Goal: Information Seeking & Learning: Compare options

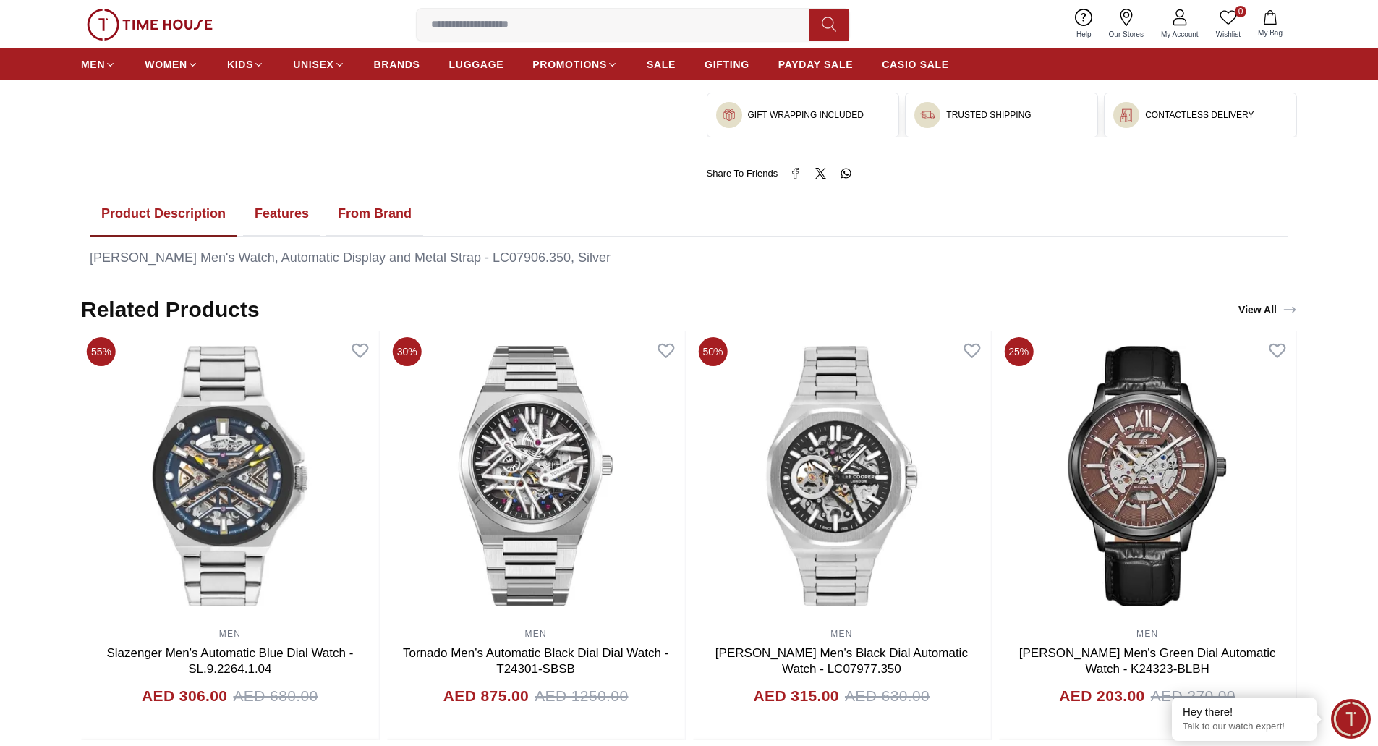
scroll to position [506, 0]
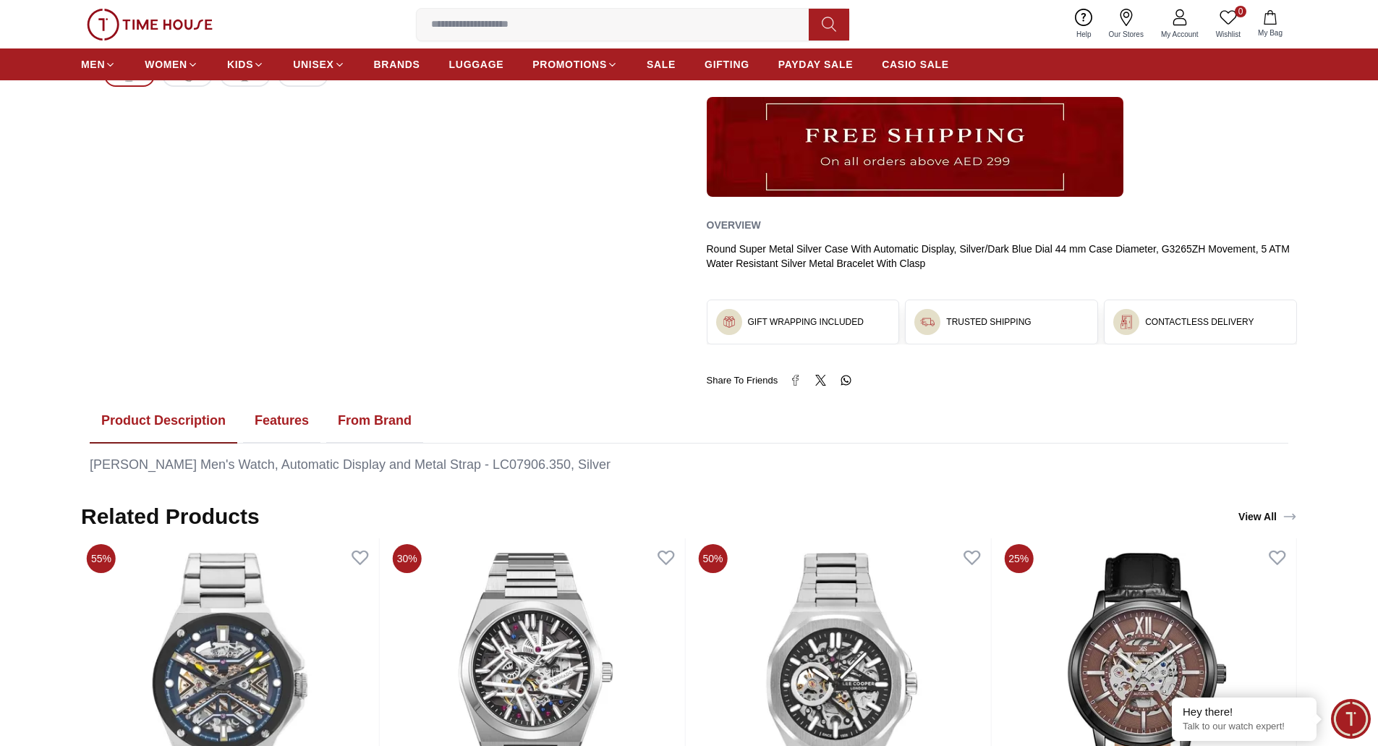
click at [349, 414] on button "From Brand" at bounding box center [374, 421] width 97 height 45
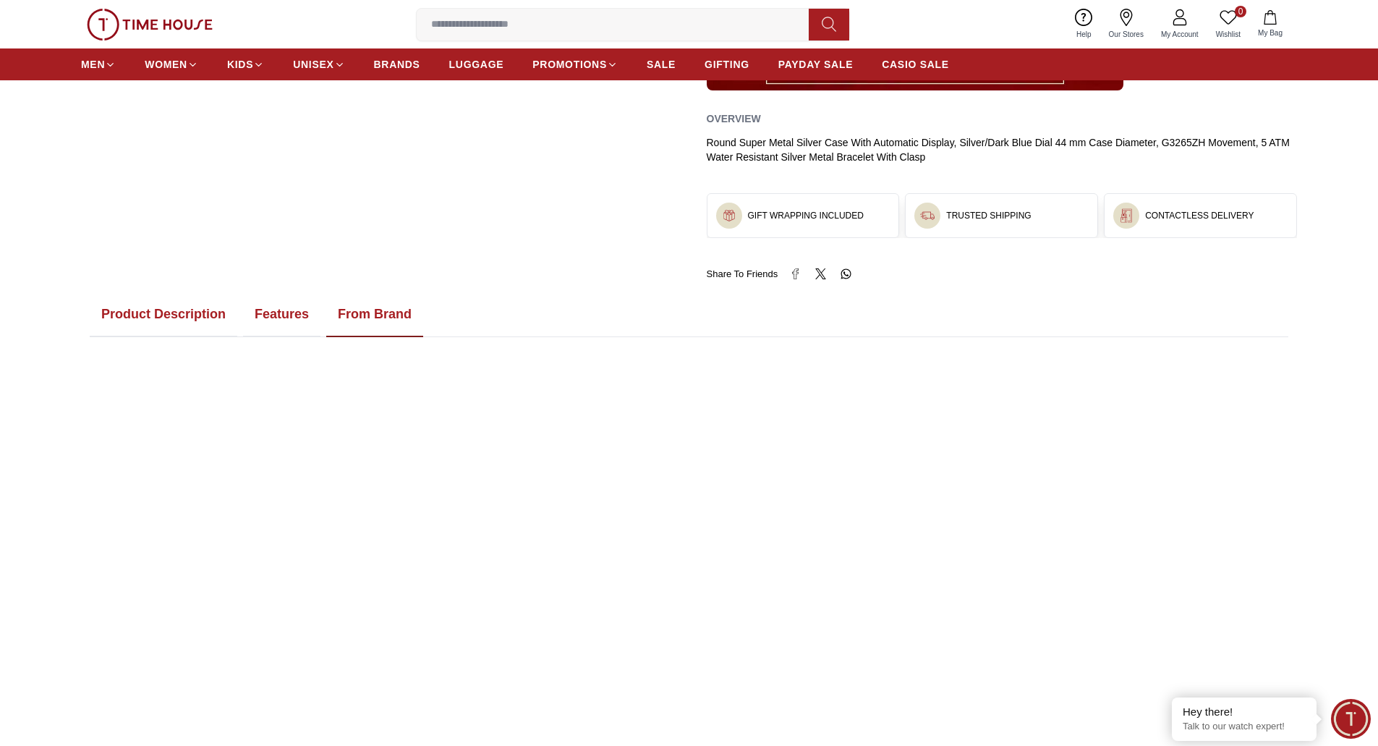
scroll to position [796, 0]
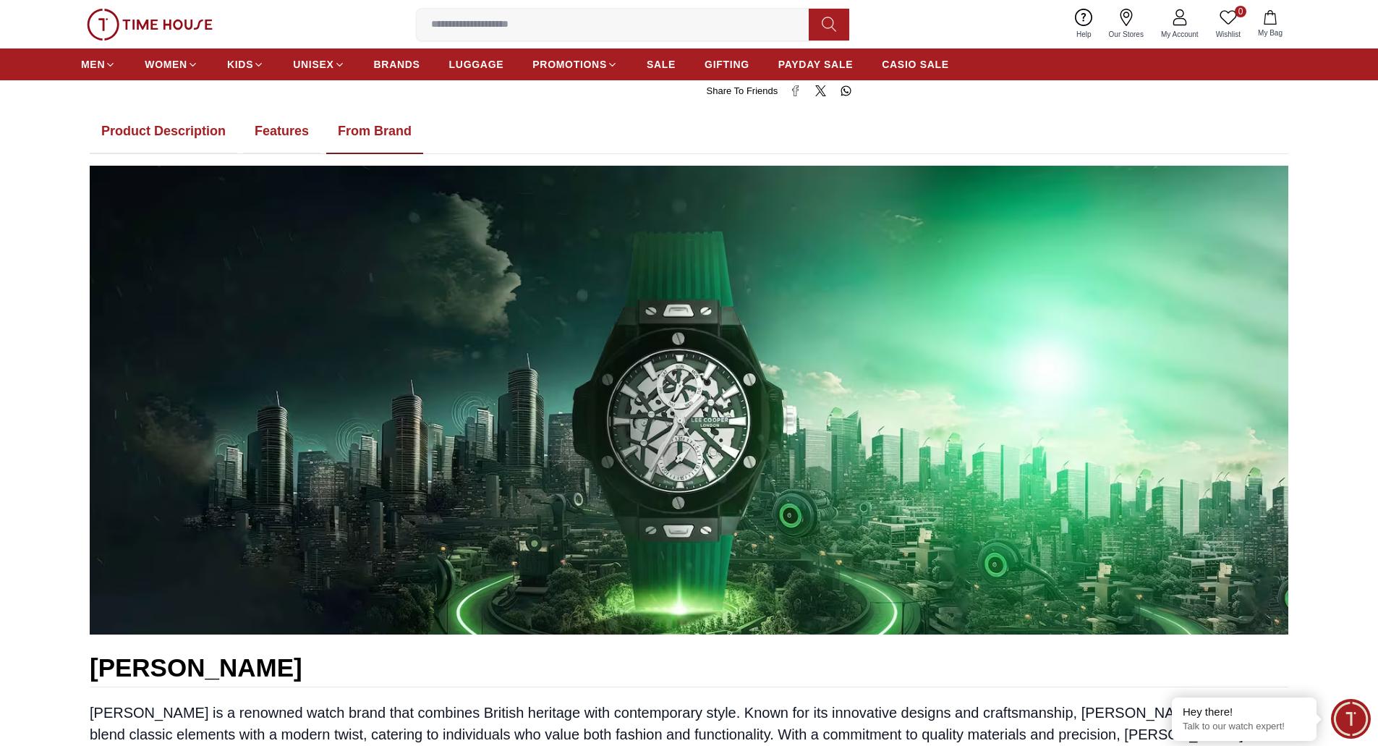
click at [260, 132] on button "Features" at bounding box center [281, 131] width 77 height 45
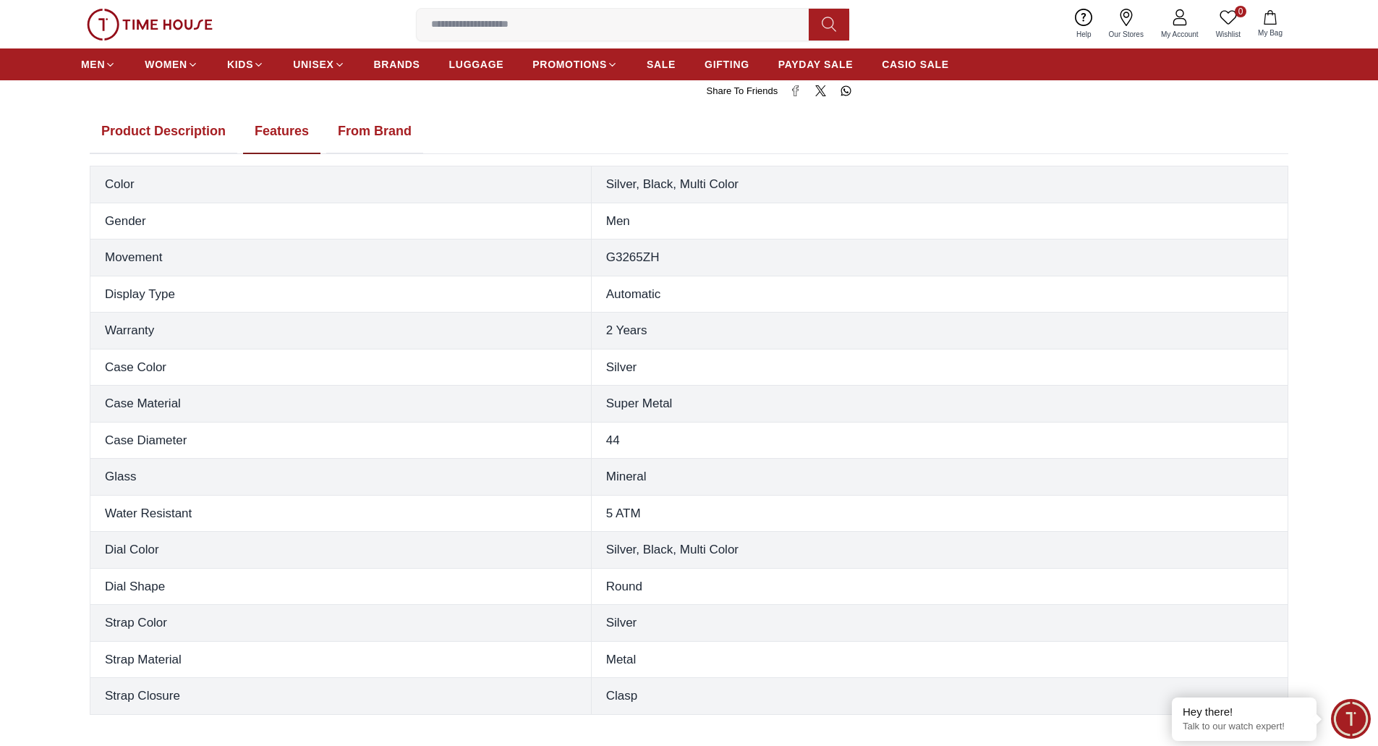
click at [382, 129] on button "From Brand" at bounding box center [374, 131] width 97 height 45
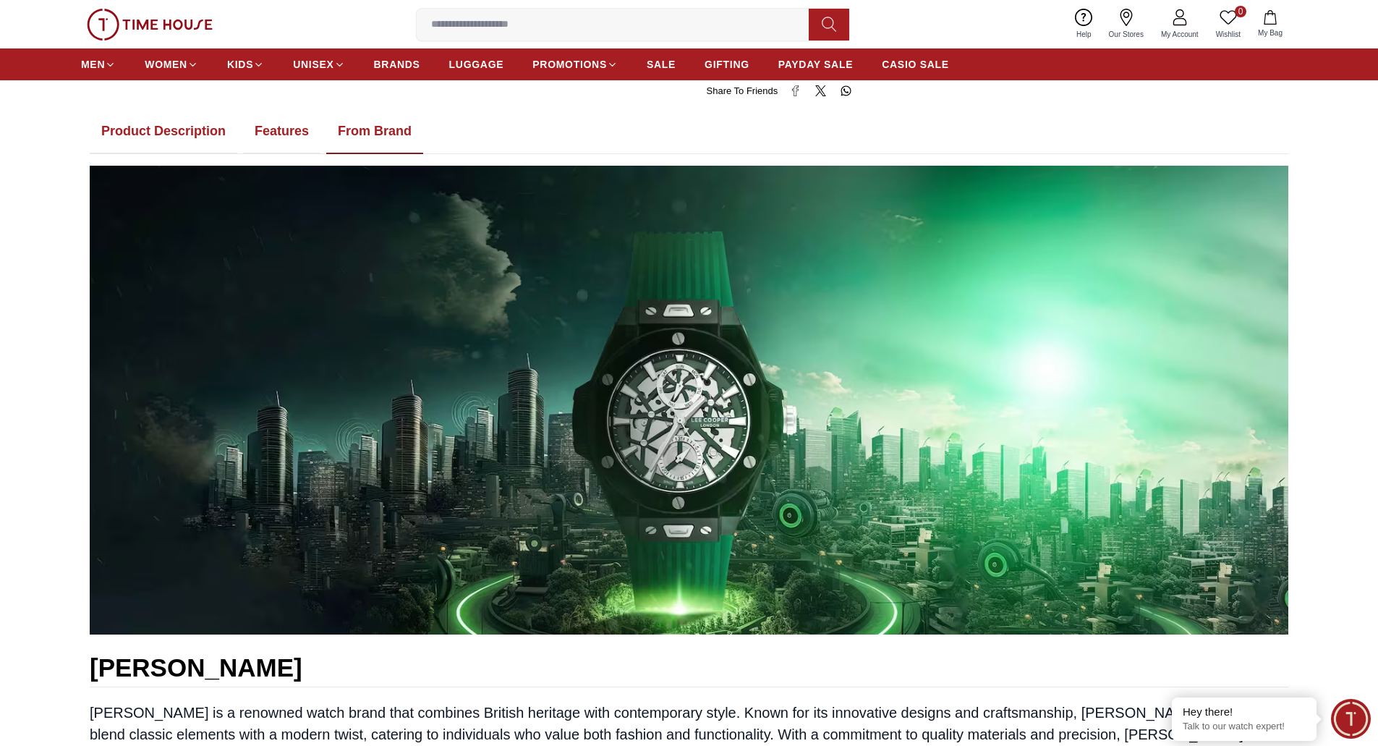
click at [272, 134] on button "Features" at bounding box center [281, 131] width 77 height 45
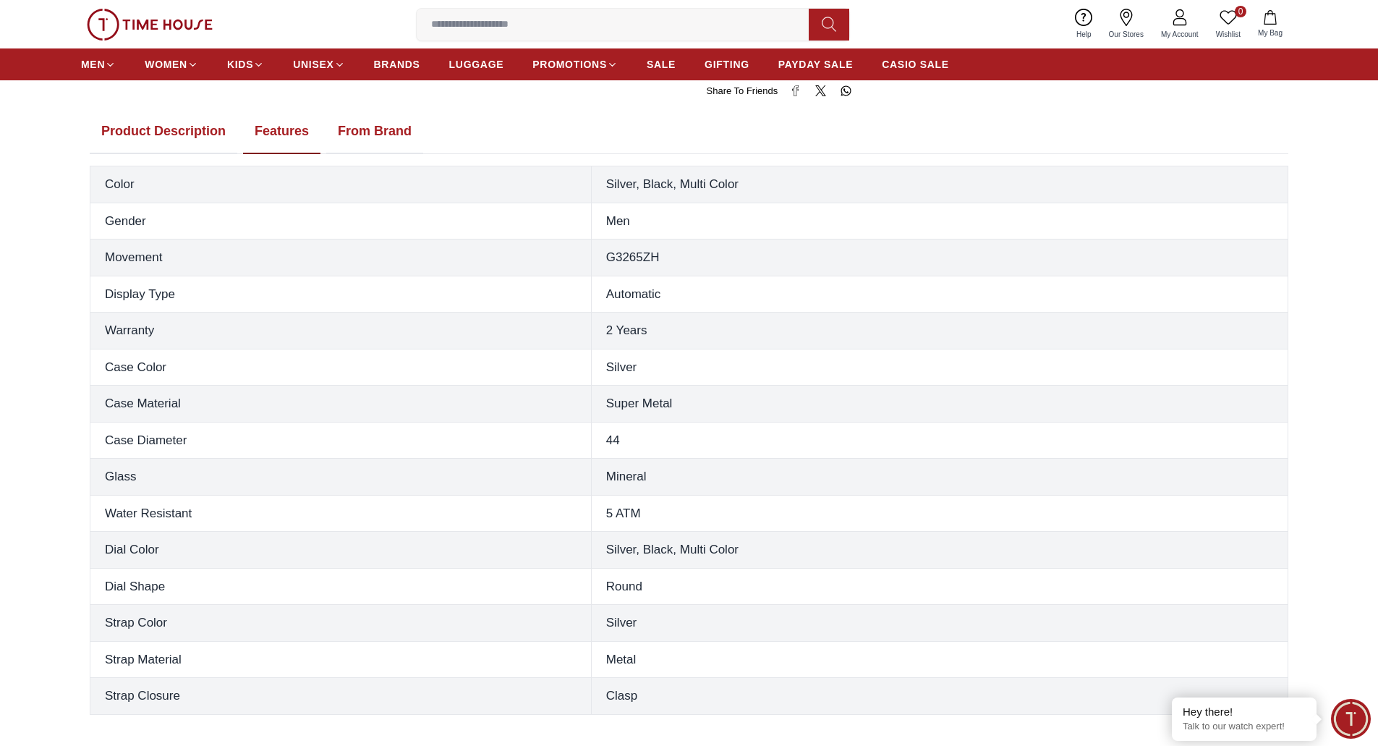
click at [355, 134] on button "From Brand" at bounding box center [374, 131] width 97 height 45
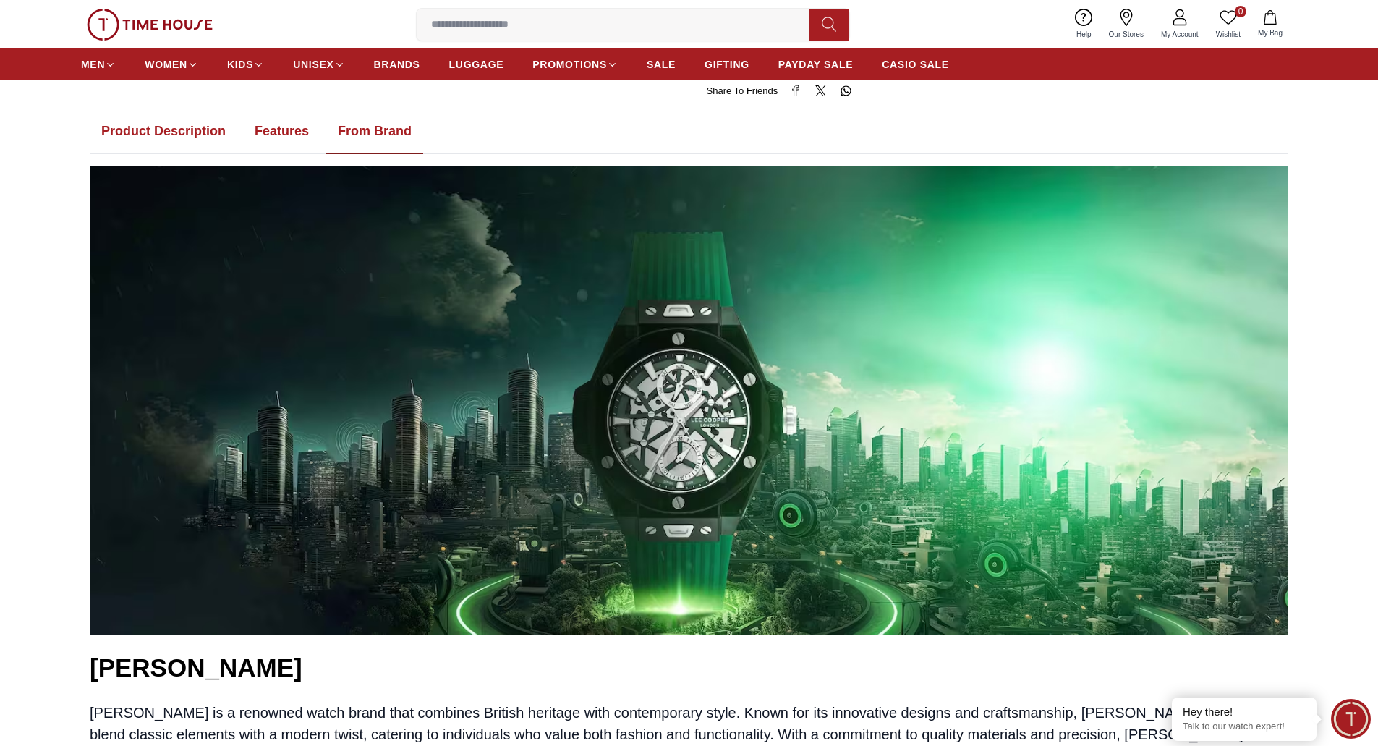
click at [278, 127] on button "Features" at bounding box center [281, 131] width 77 height 45
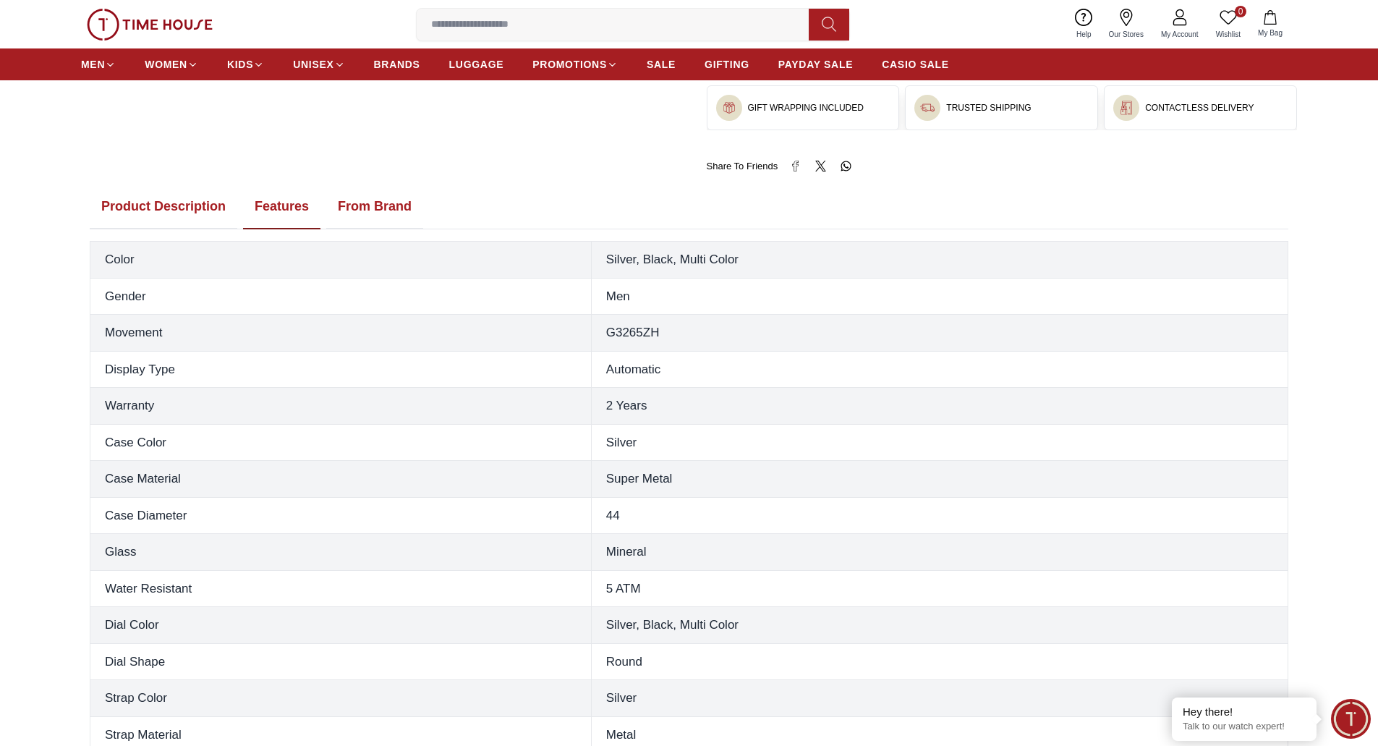
scroll to position [579, 0]
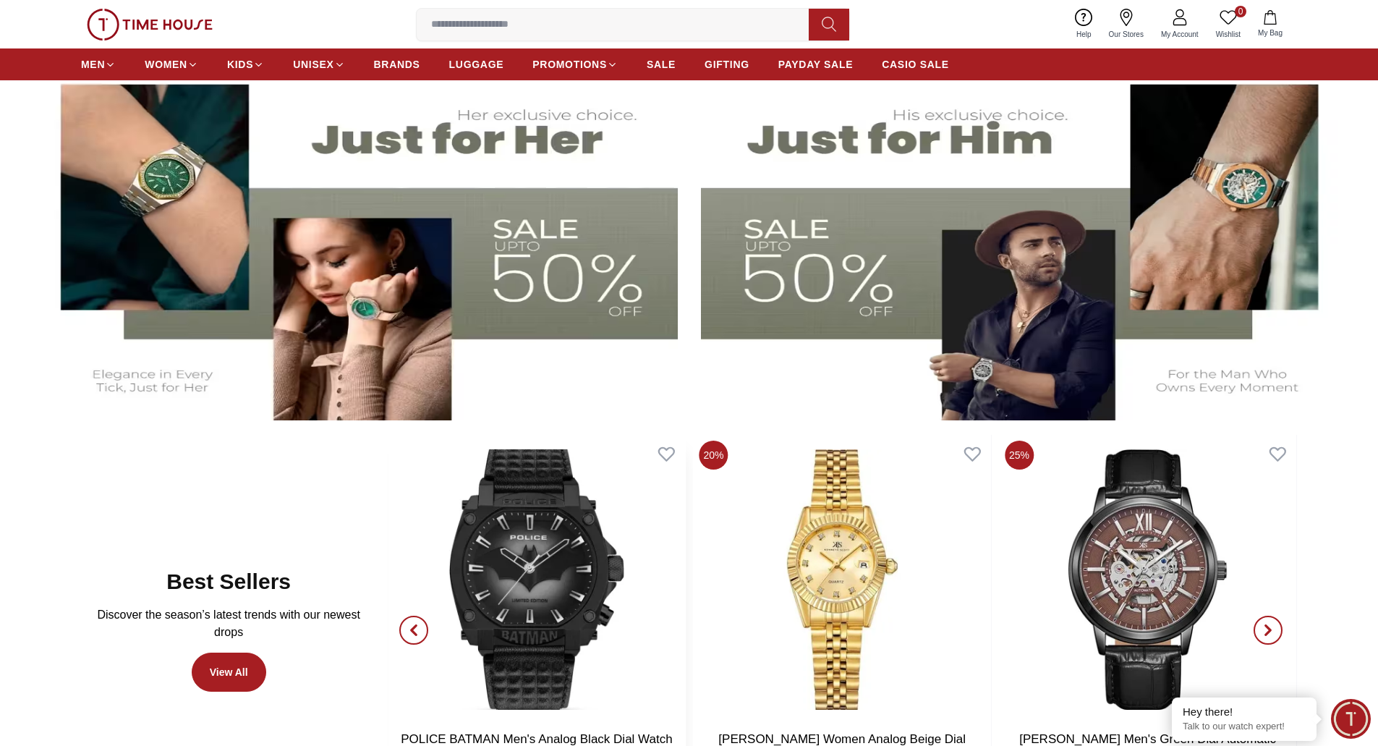
scroll to position [579, 0]
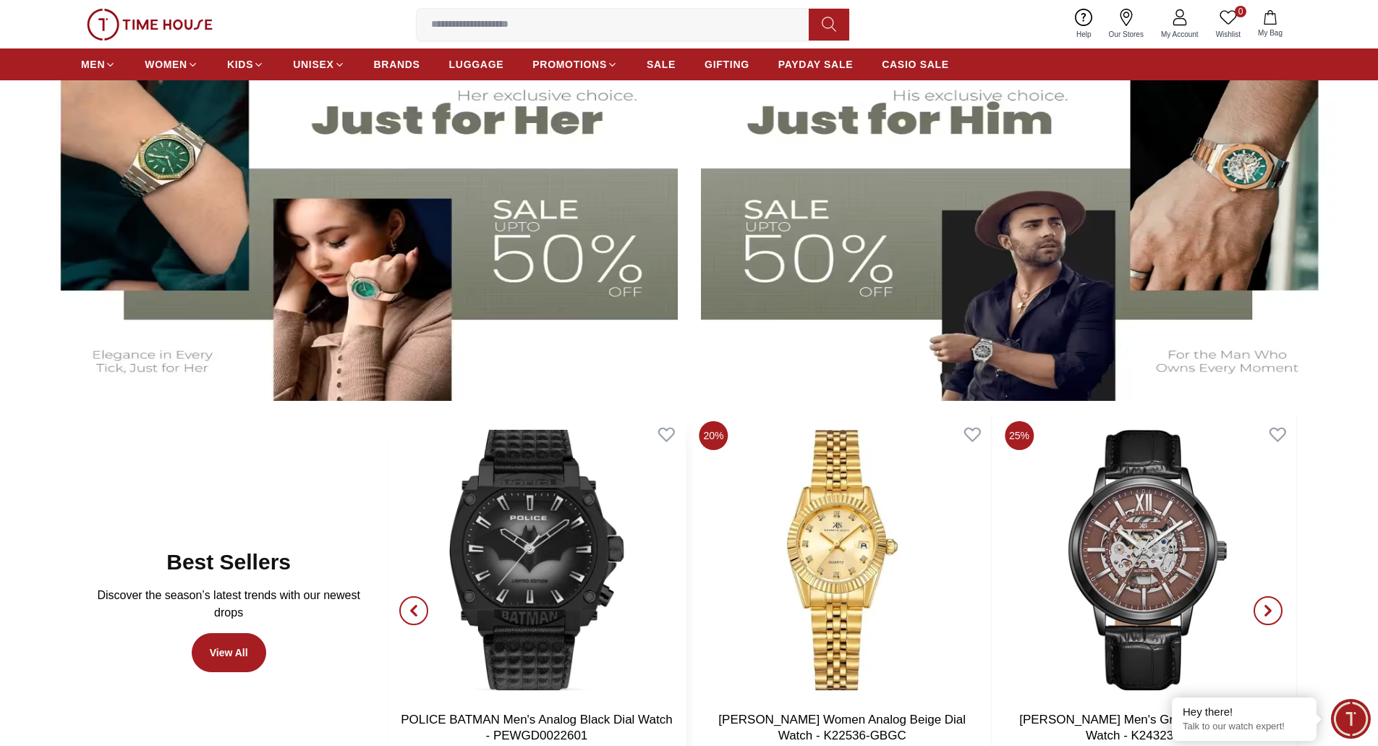
click at [537, 566] on img at bounding box center [536, 559] width 297 height 289
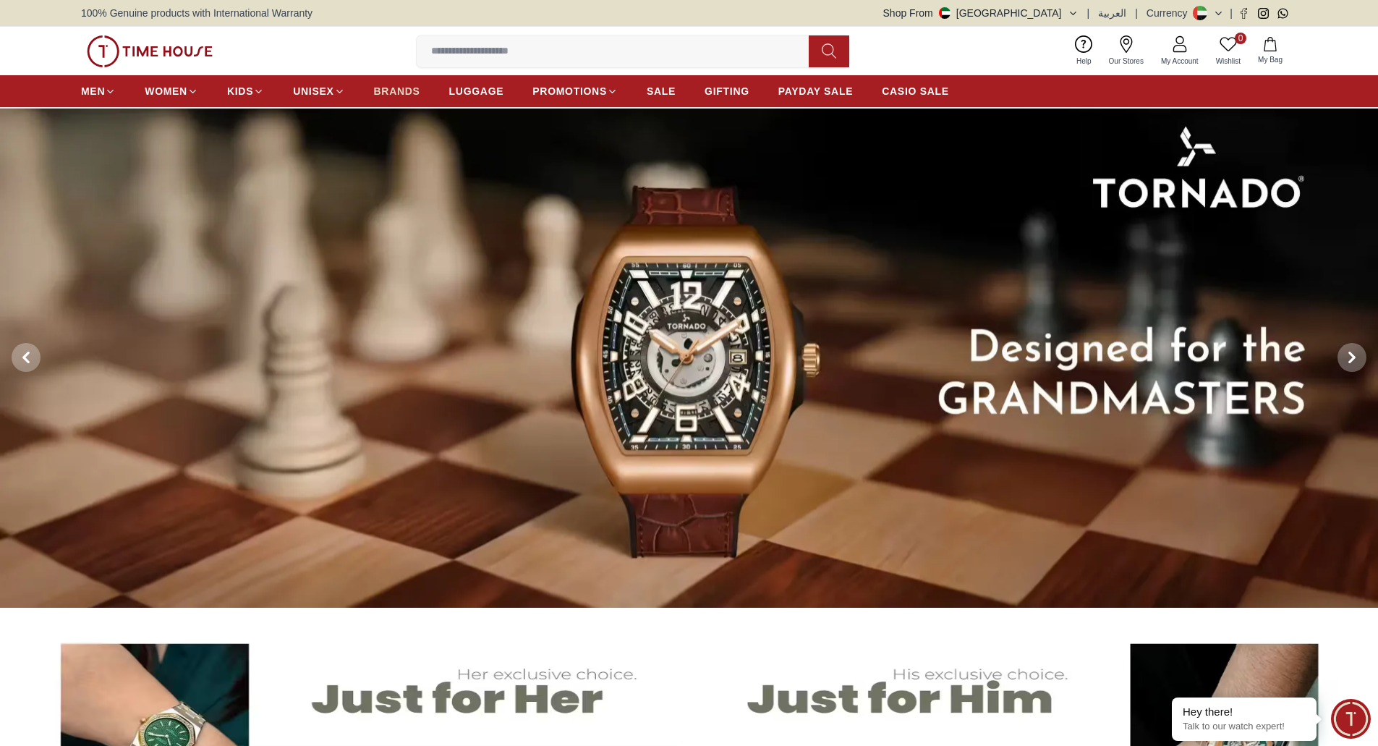
click at [384, 90] on span "BRANDS" at bounding box center [397, 91] width 46 height 14
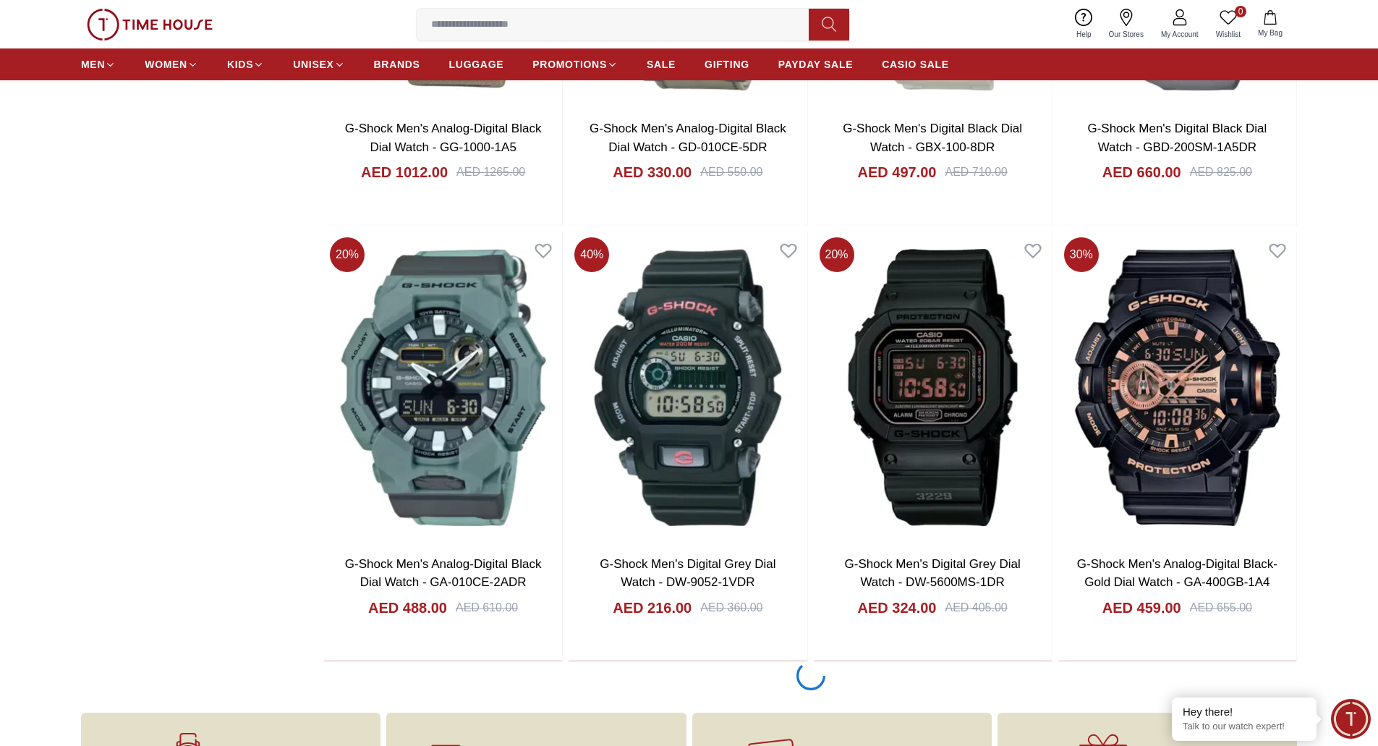
scroll to position [2532, 0]
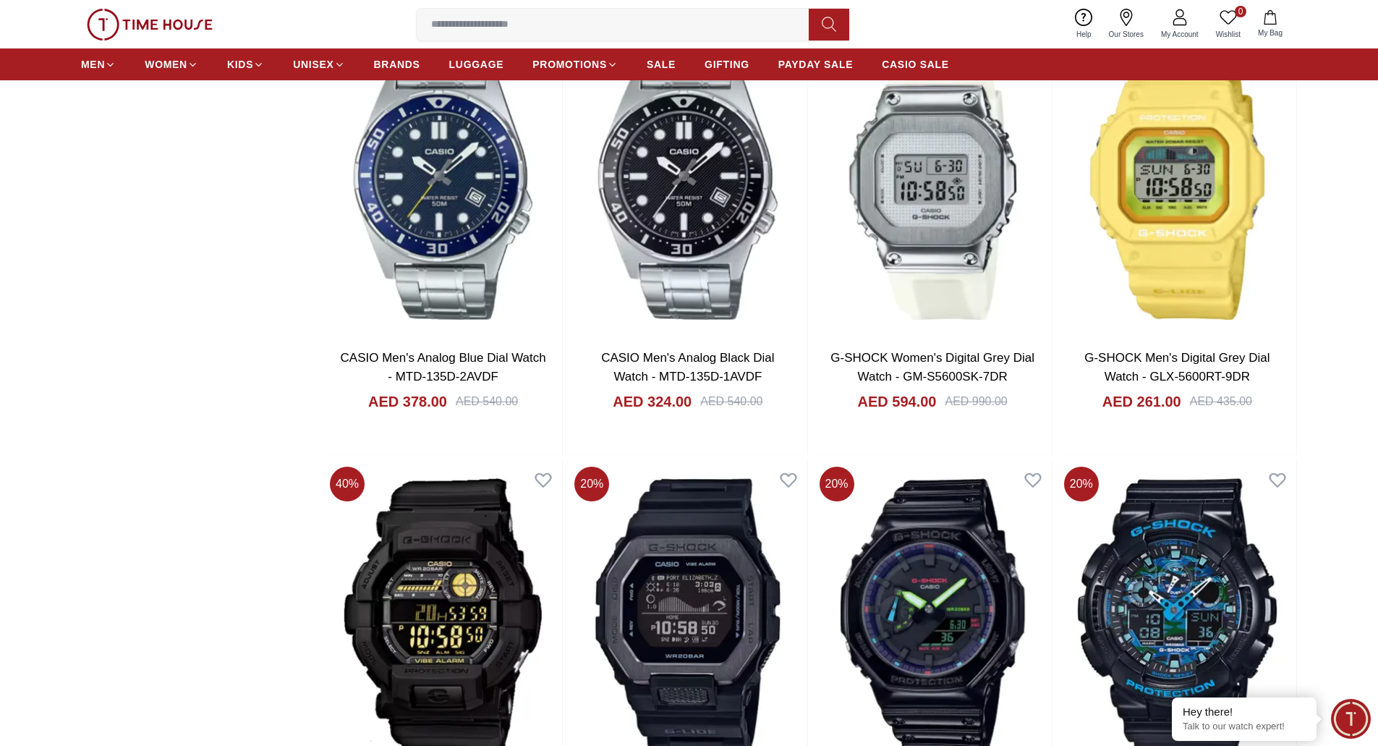
scroll to position [4701, 0]
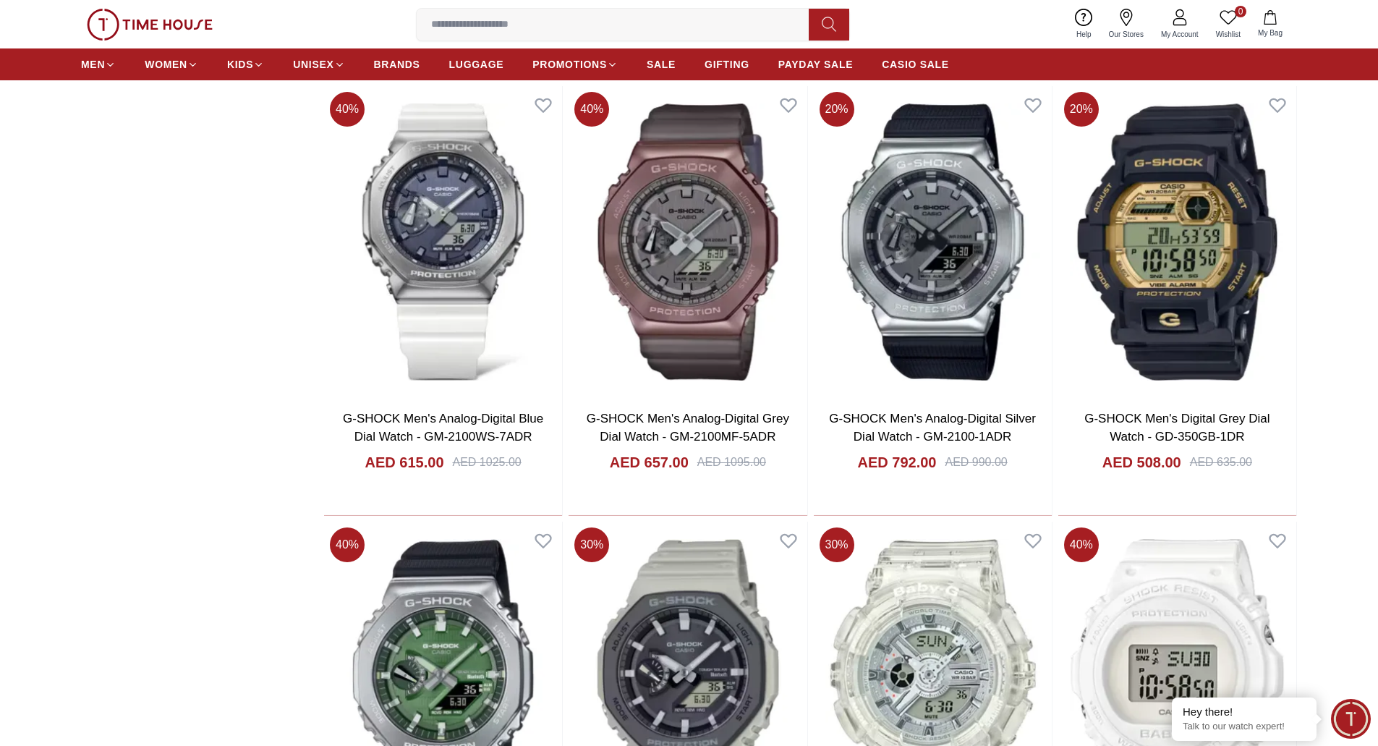
scroll to position [6669, 0]
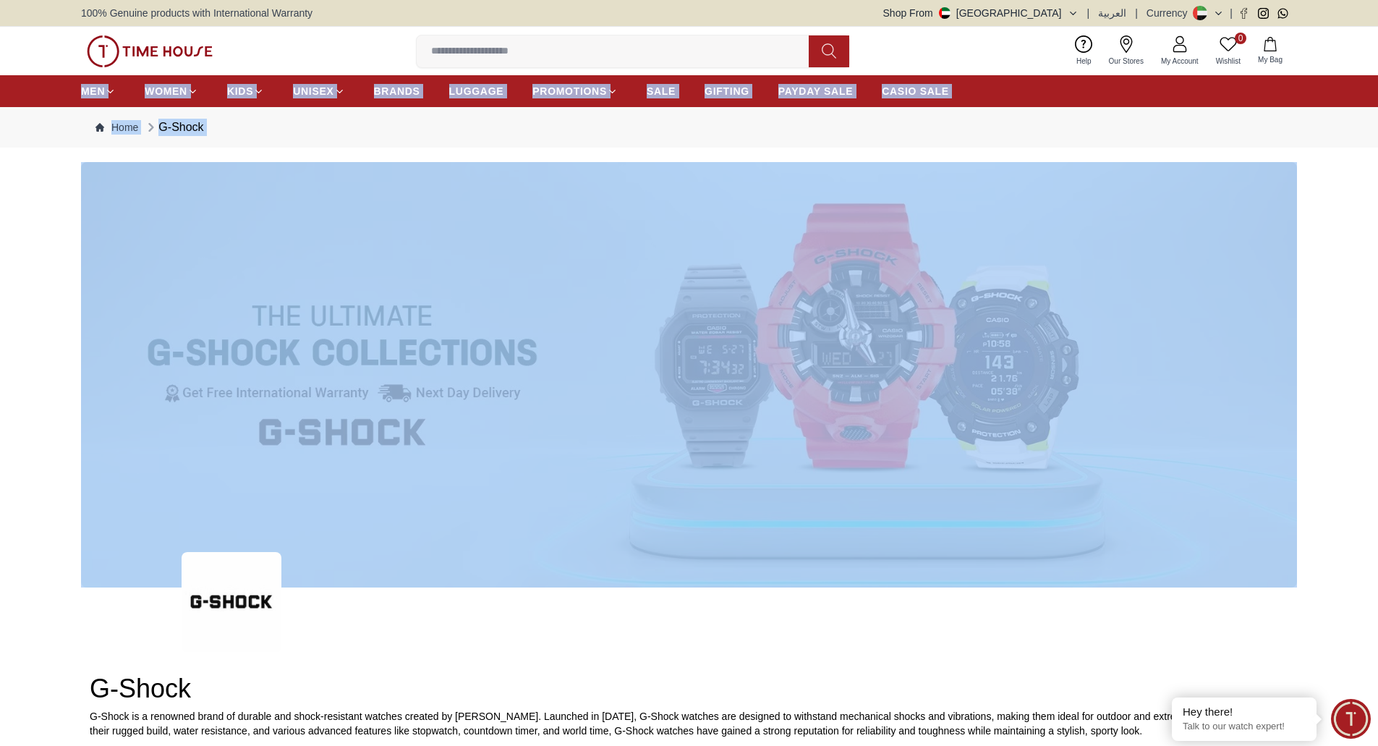
drag, startPoint x: 1387, startPoint y: 98, endPoint x: 1388, endPoint y: 166, distance: 68.0
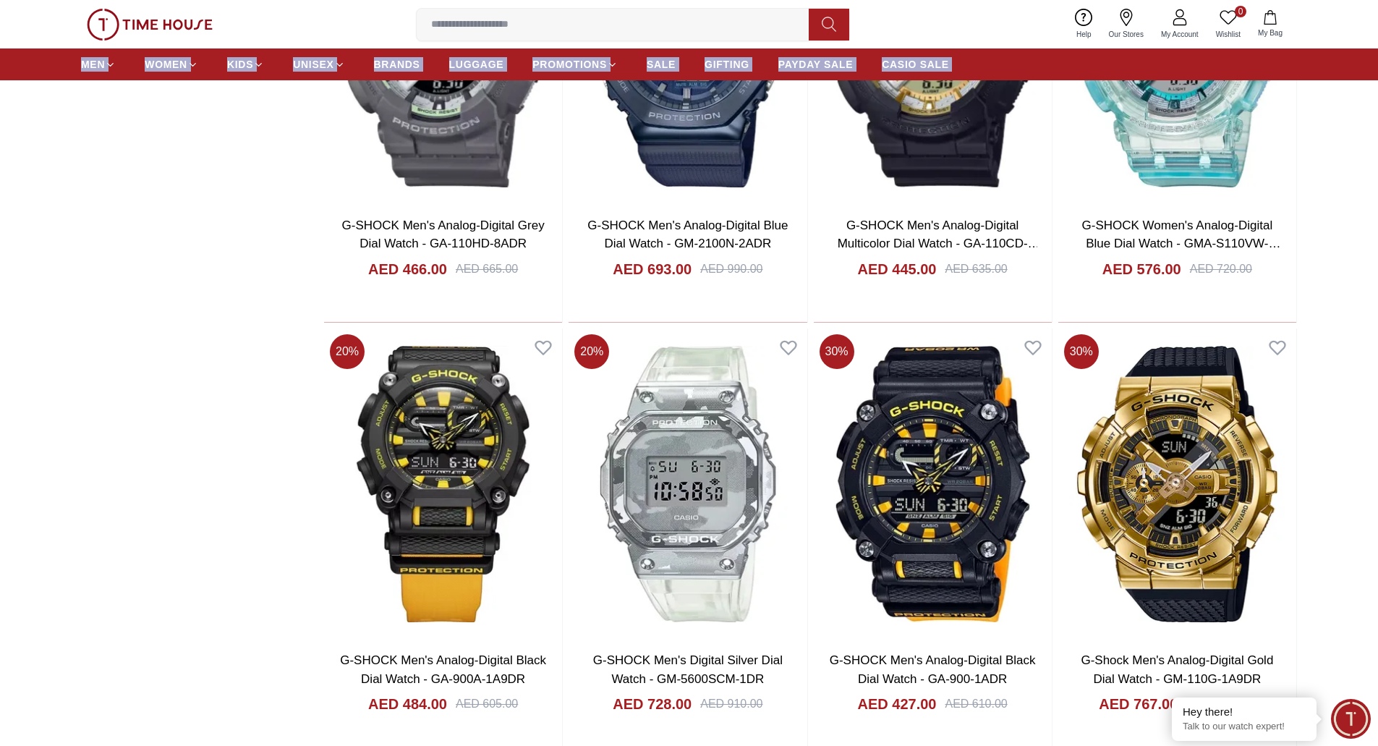
scroll to position [9027, 0]
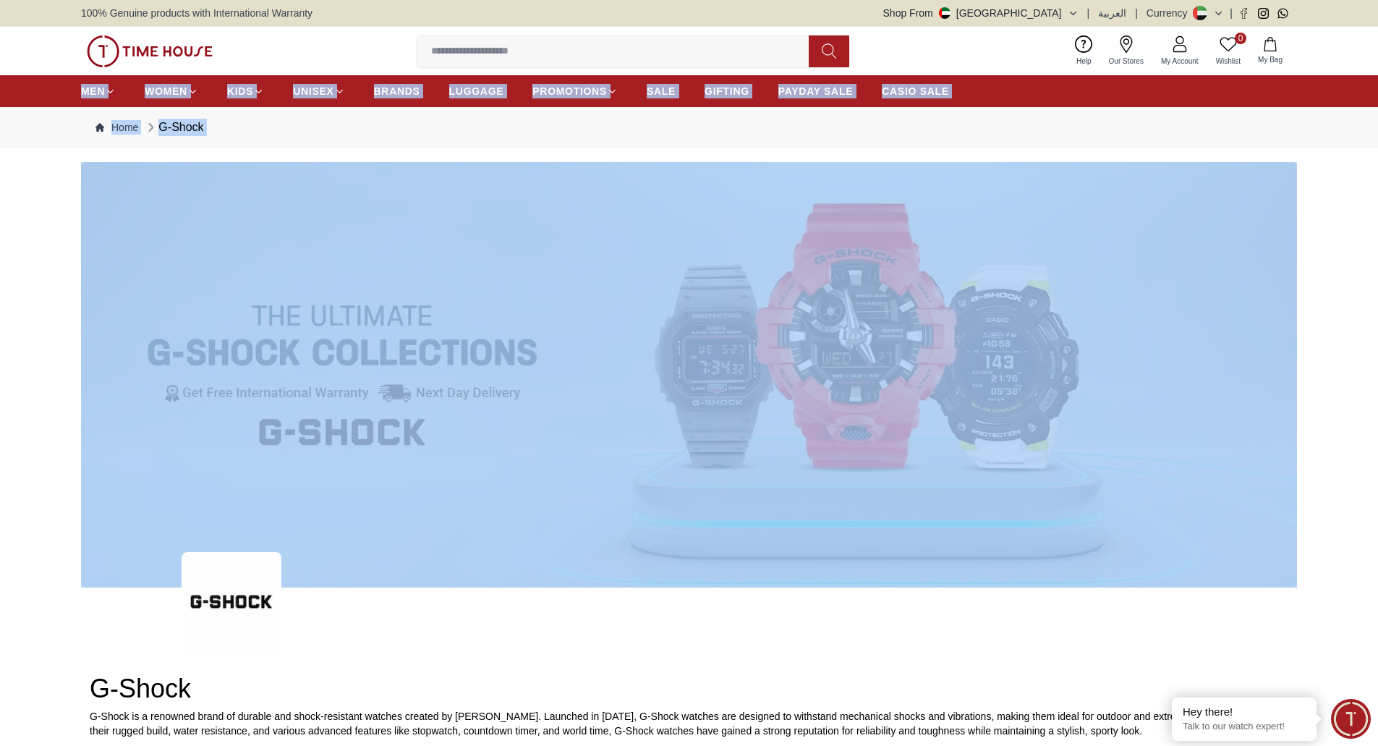
click at [1355, 126] on div "Home G-Shock" at bounding box center [689, 127] width 1378 height 41
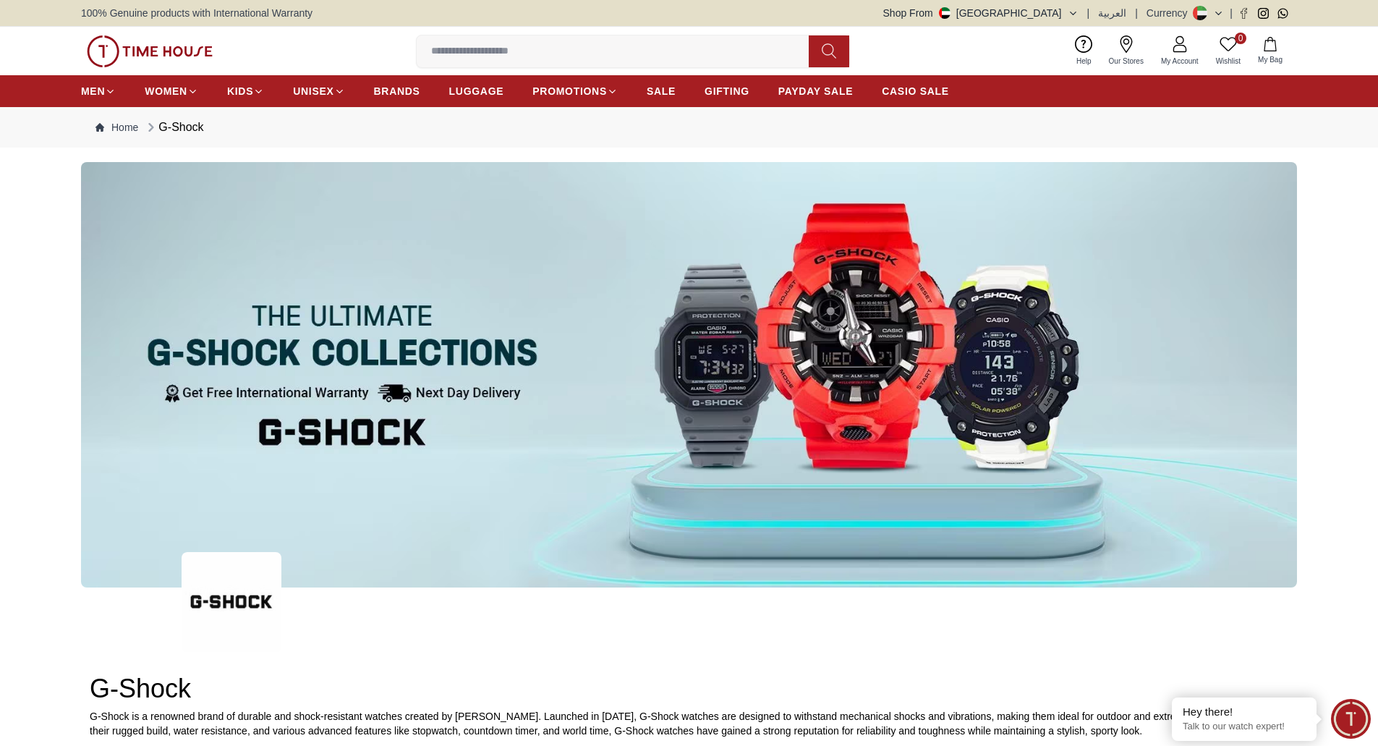
click at [156, 43] on img at bounding box center [150, 51] width 126 height 32
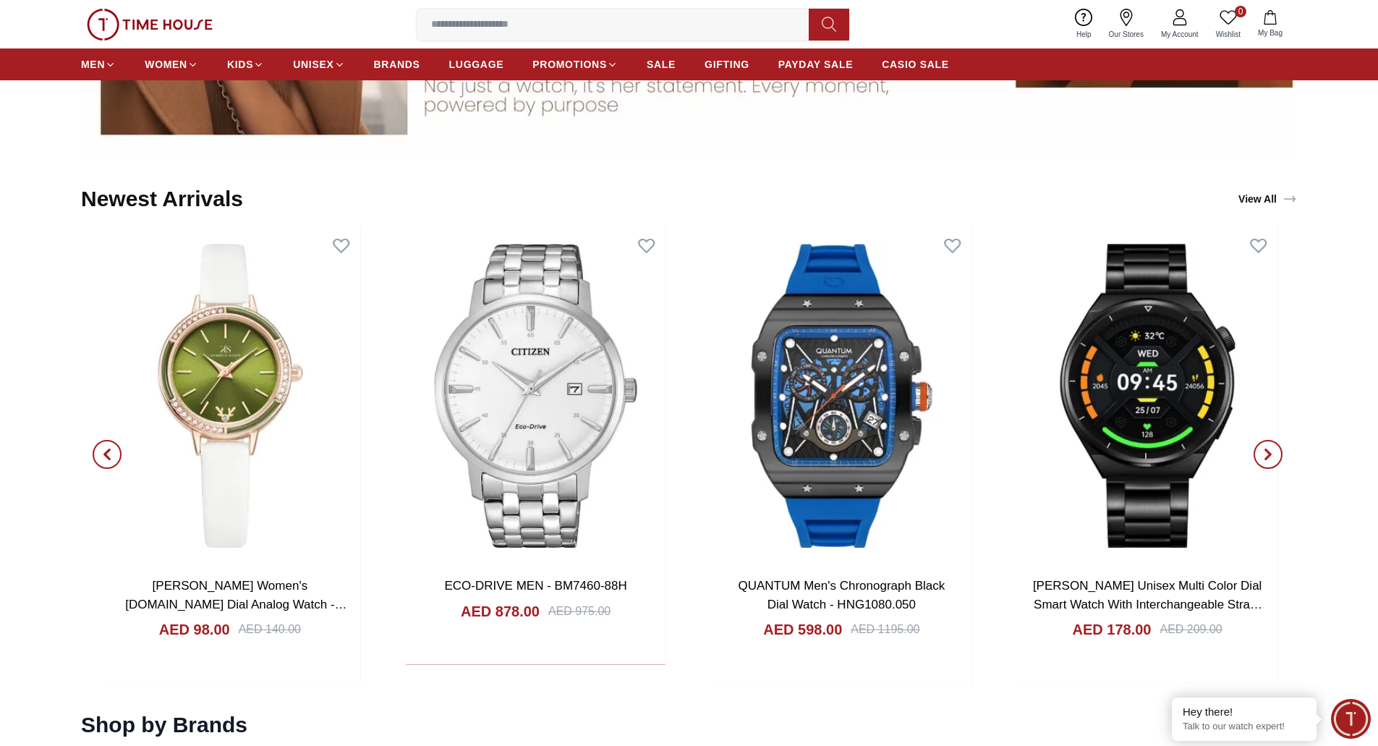
scroll to position [1664, 0]
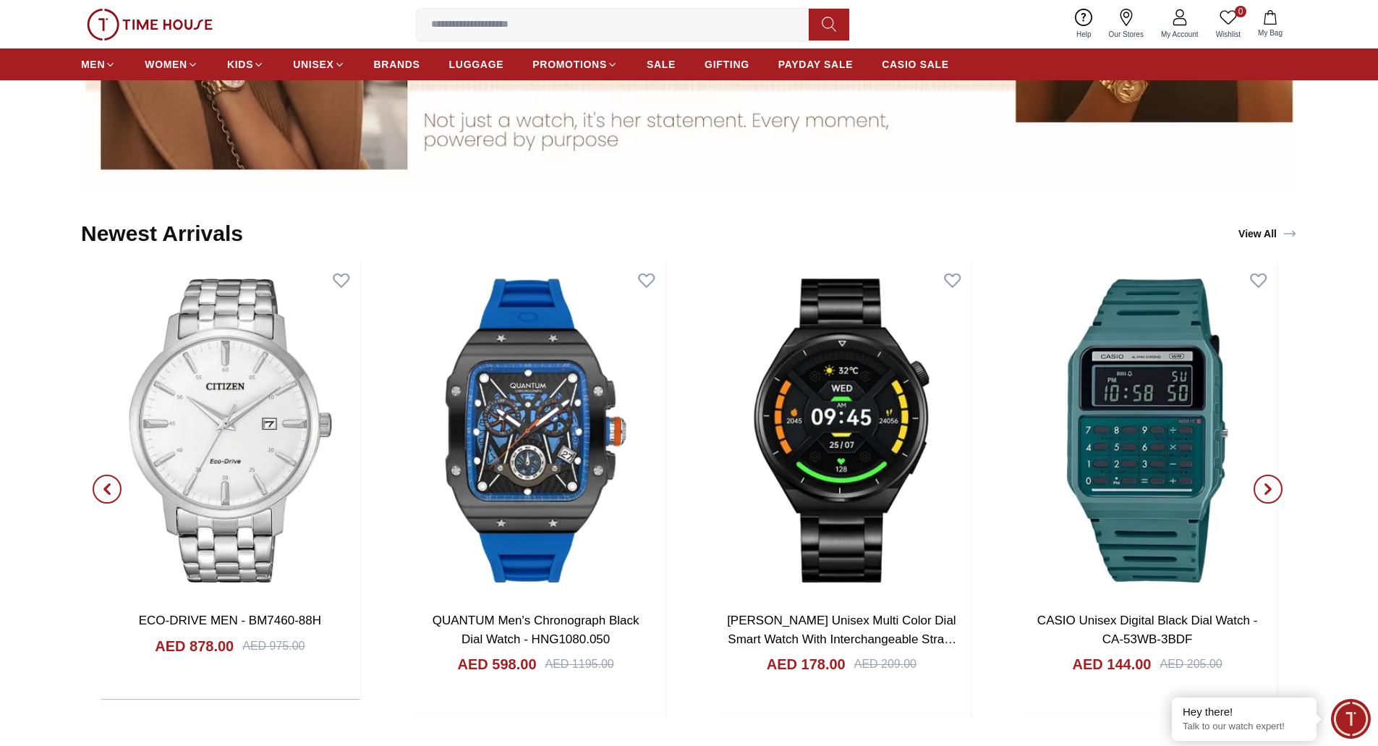
click at [1266, 482] on span "button" at bounding box center [1267, 488] width 29 height 29
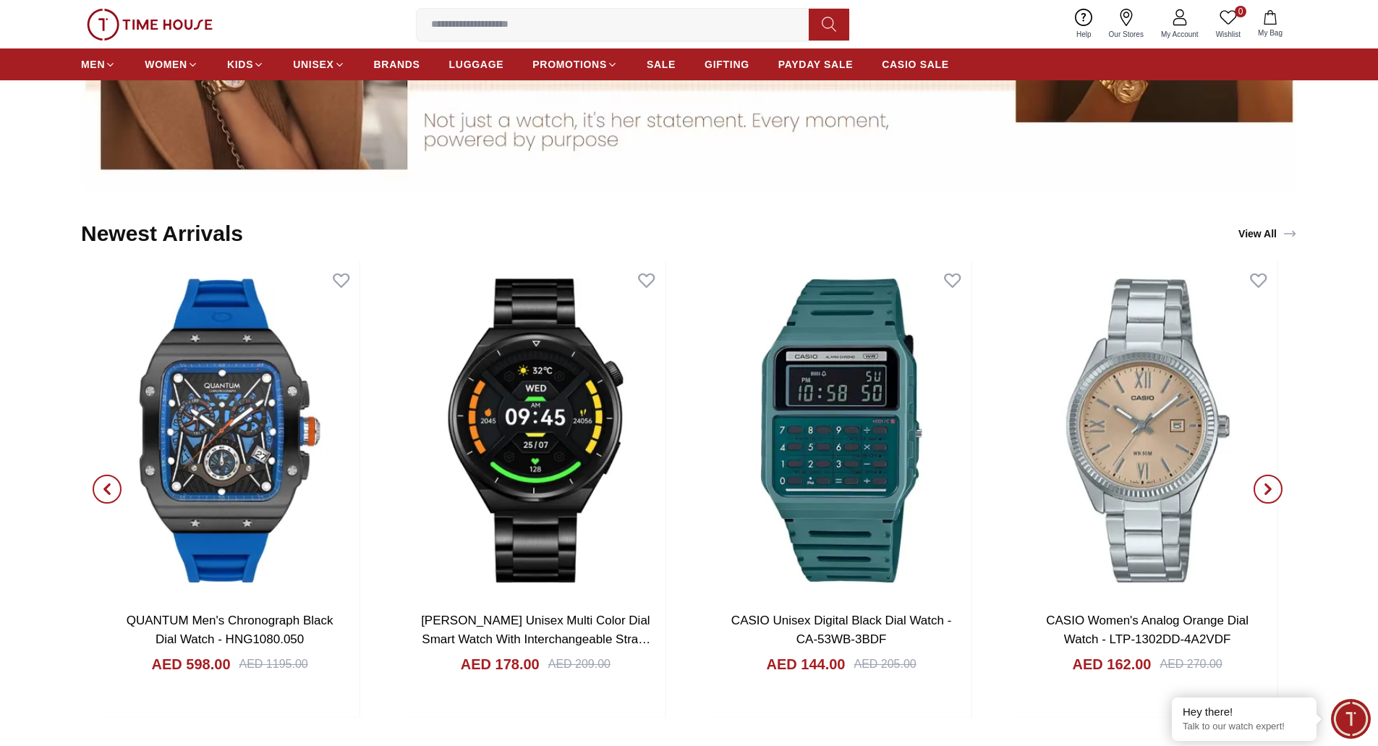
click at [1266, 482] on span "button" at bounding box center [1267, 488] width 29 height 29
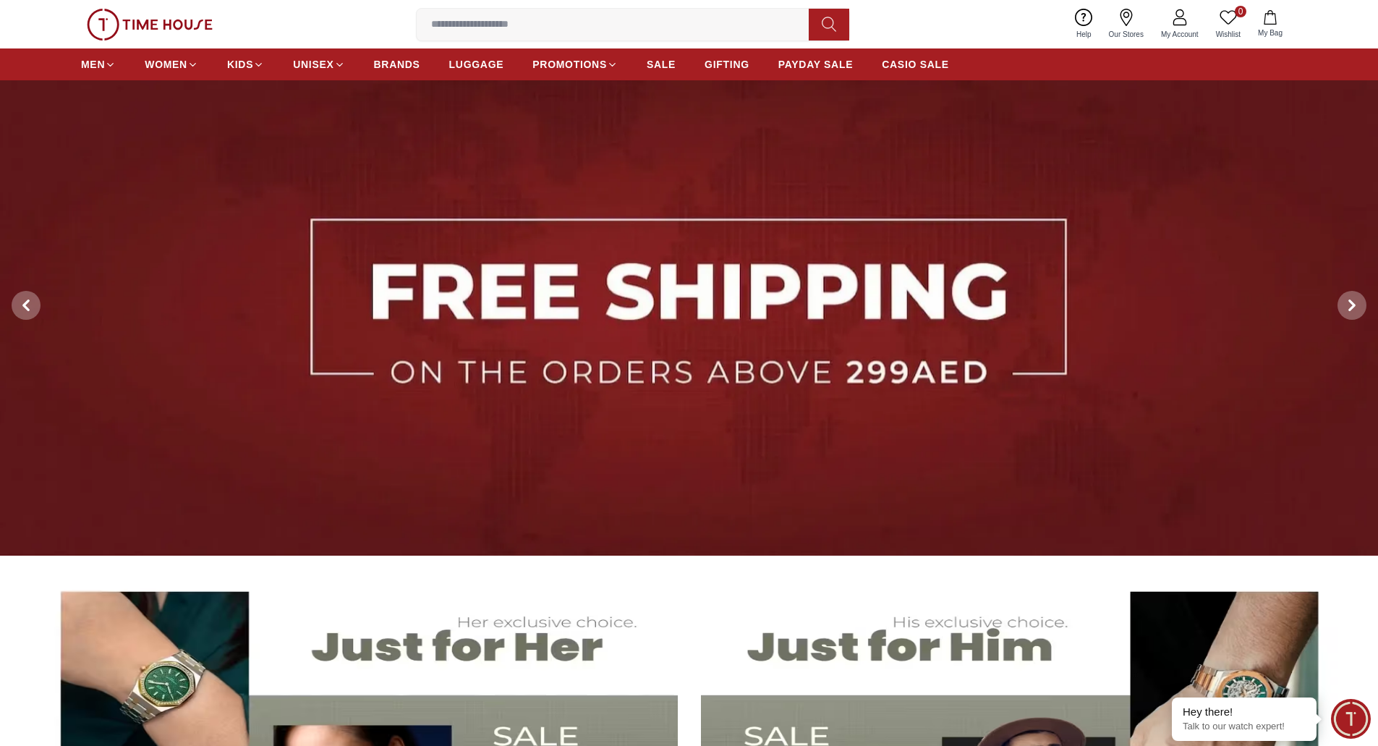
scroll to position [0, 0]
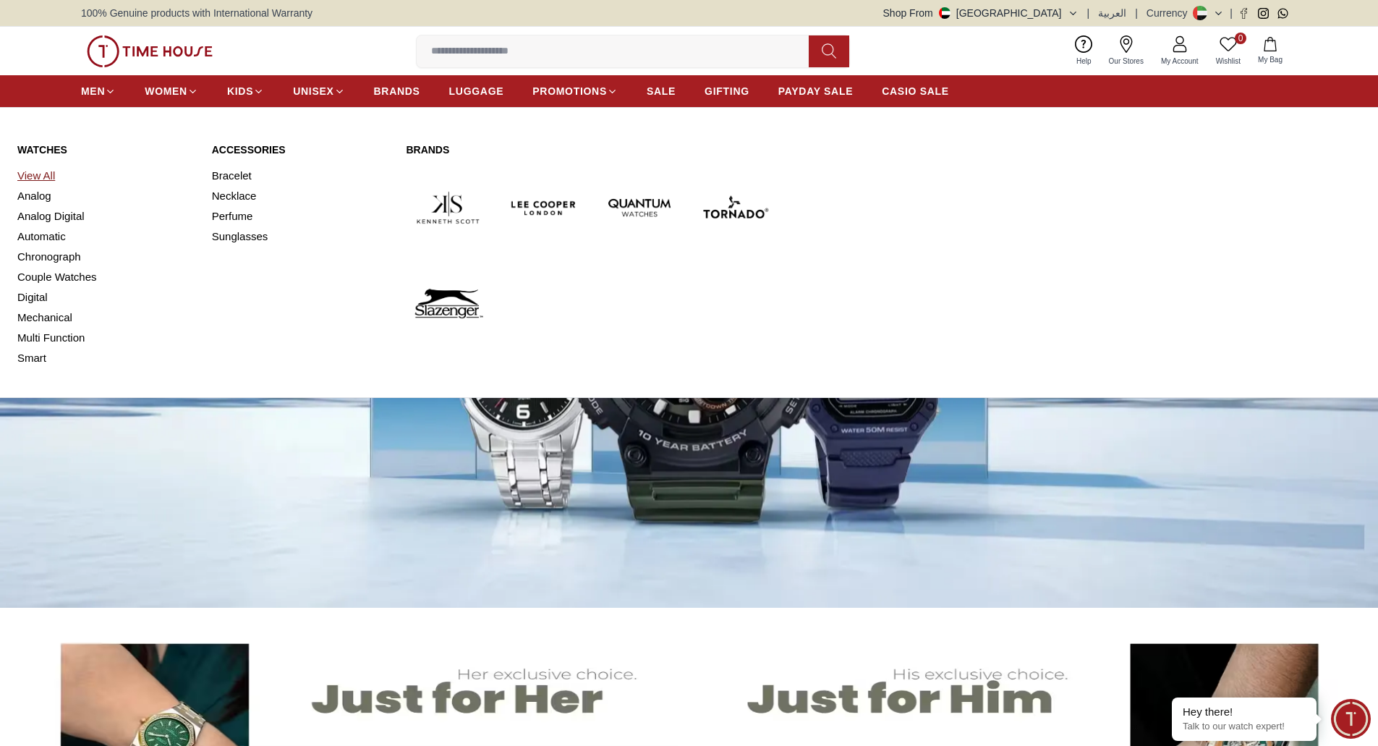
click at [35, 174] on link "View All" at bounding box center [105, 176] width 177 height 20
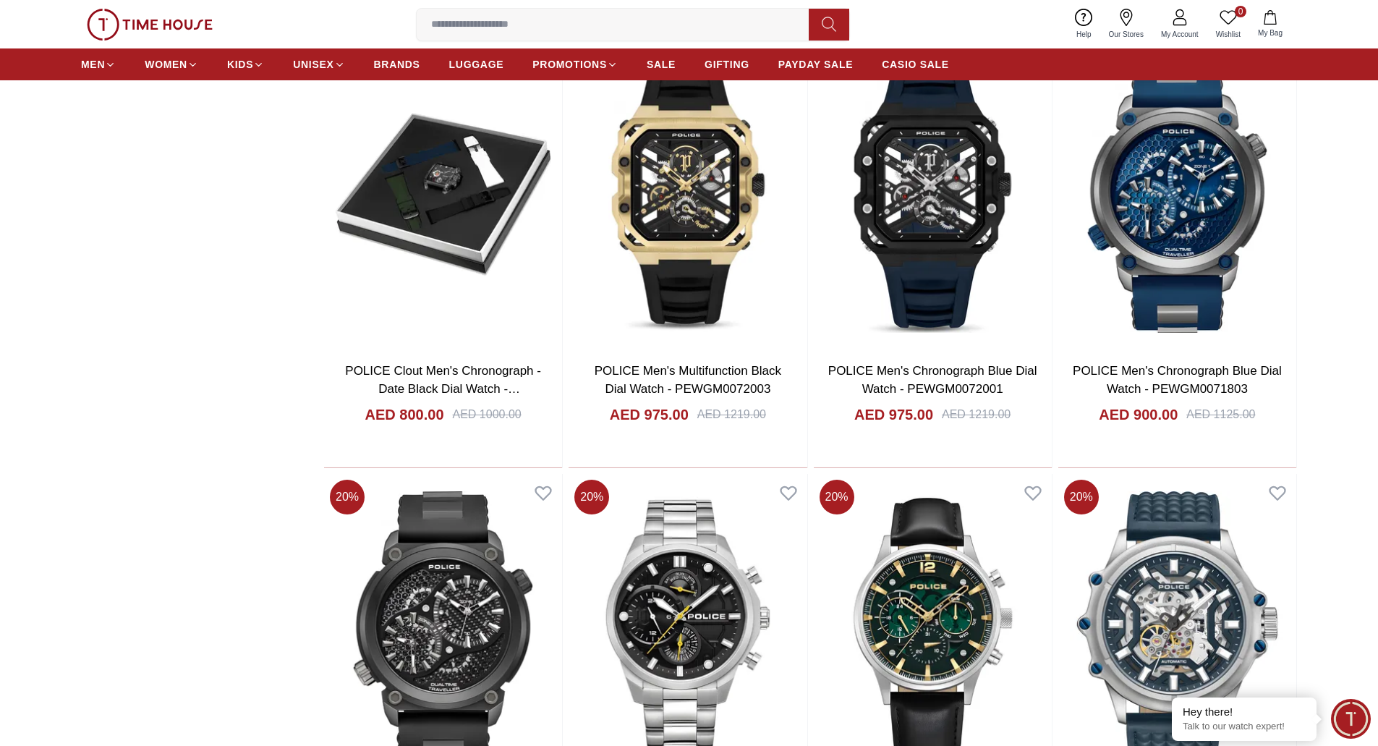
scroll to position [2532, 0]
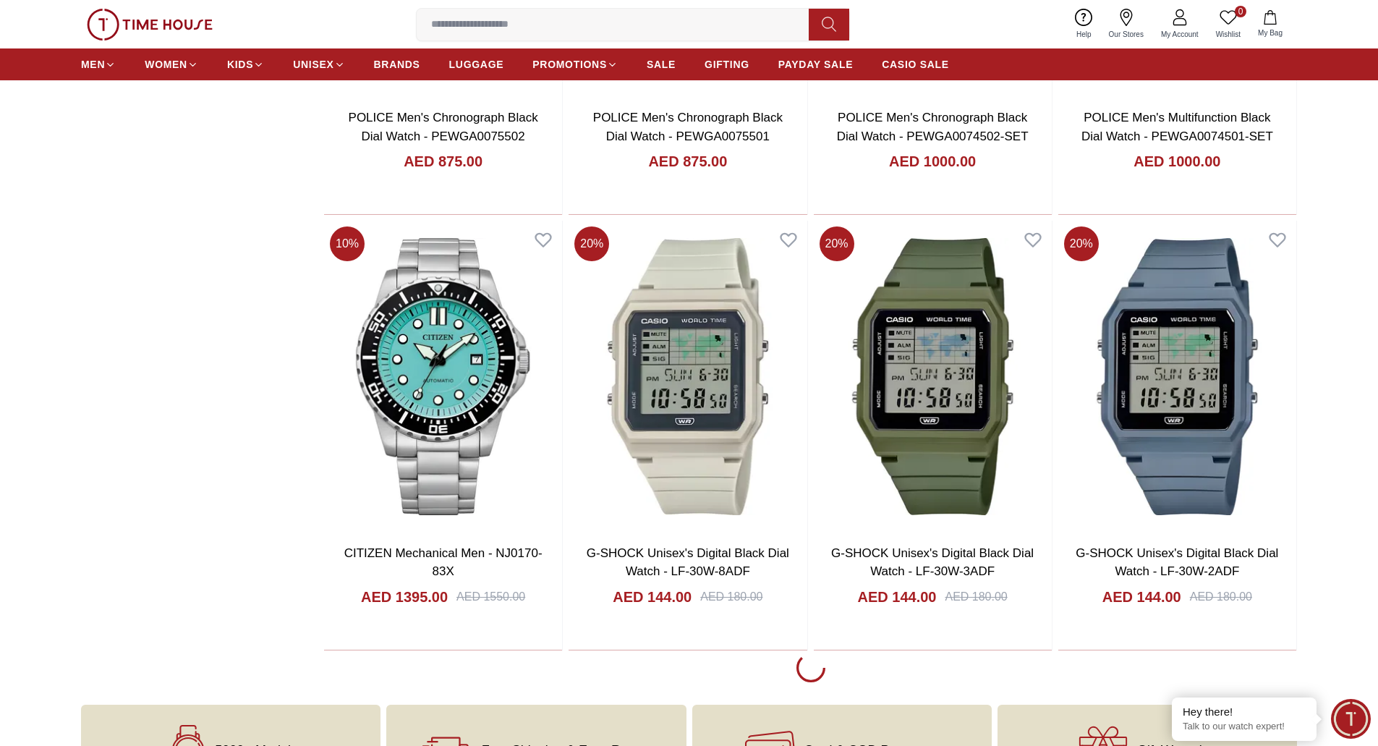
scroll to position [3544, 0]
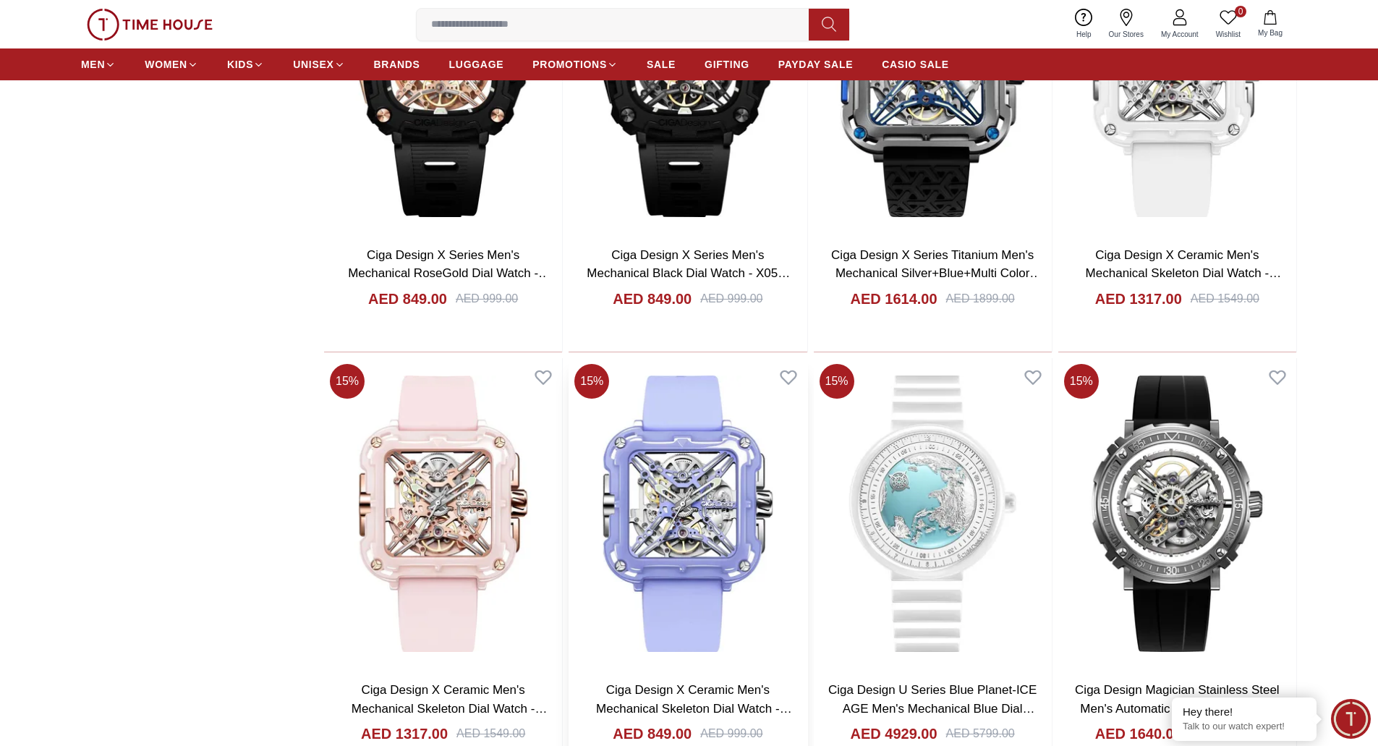
scroll to position [8535, 0]
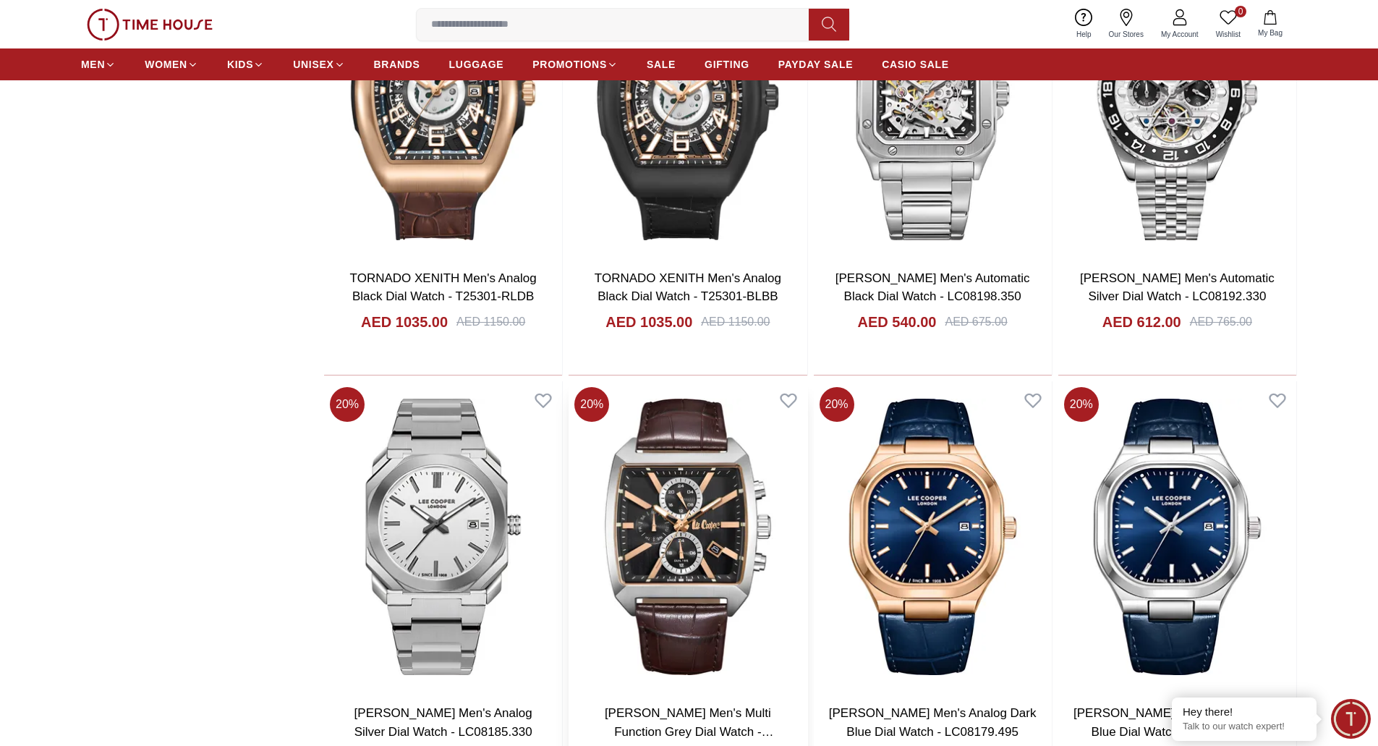
scroll to position [10705, 0]
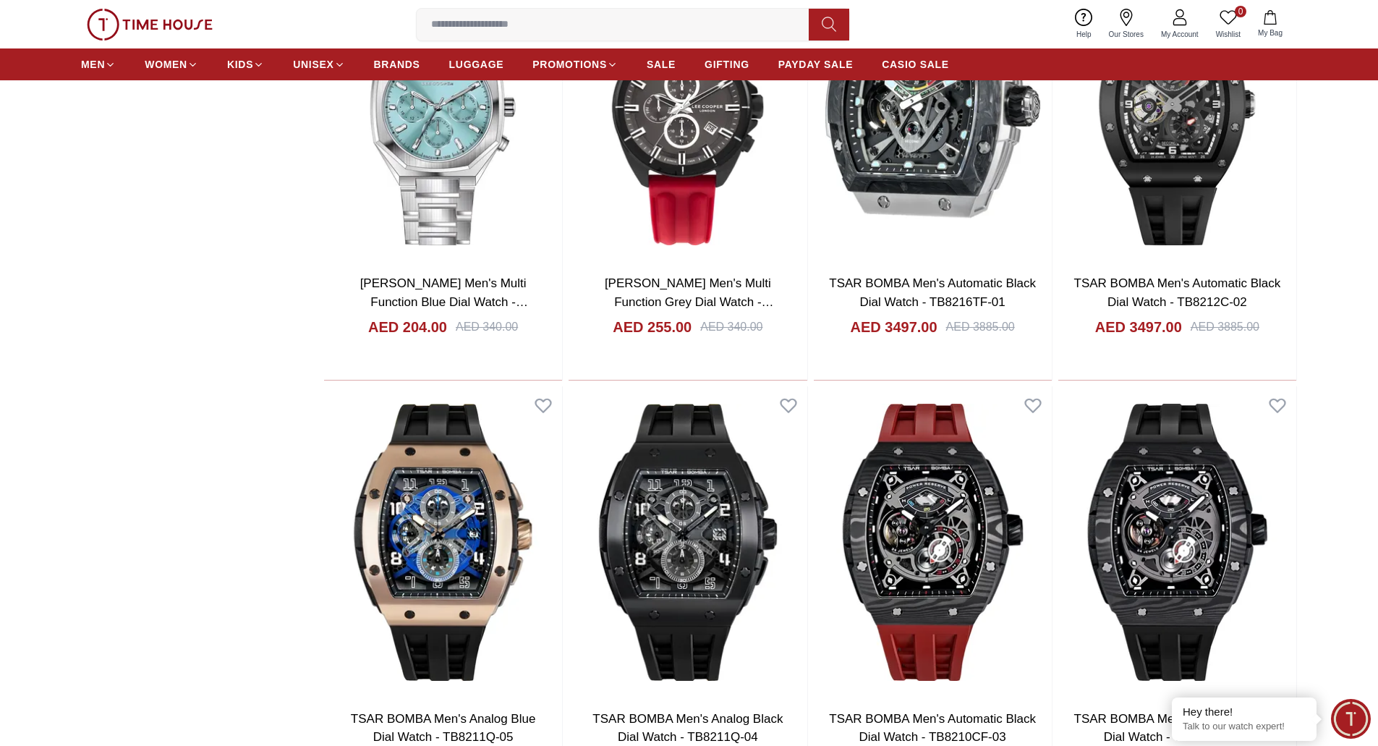
scroll to position [12875, 0]
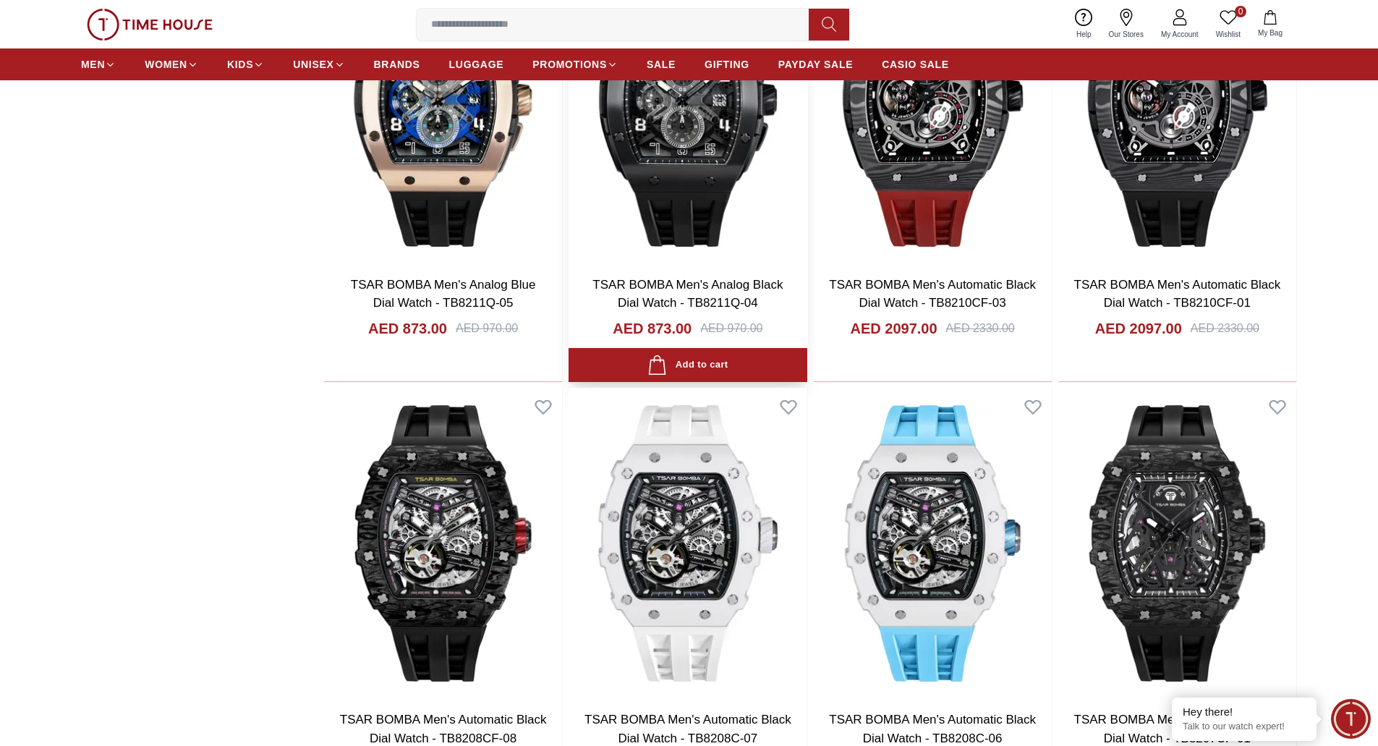
click at [662, 153] on img at bounding box center [688, 107] width 238 height 311
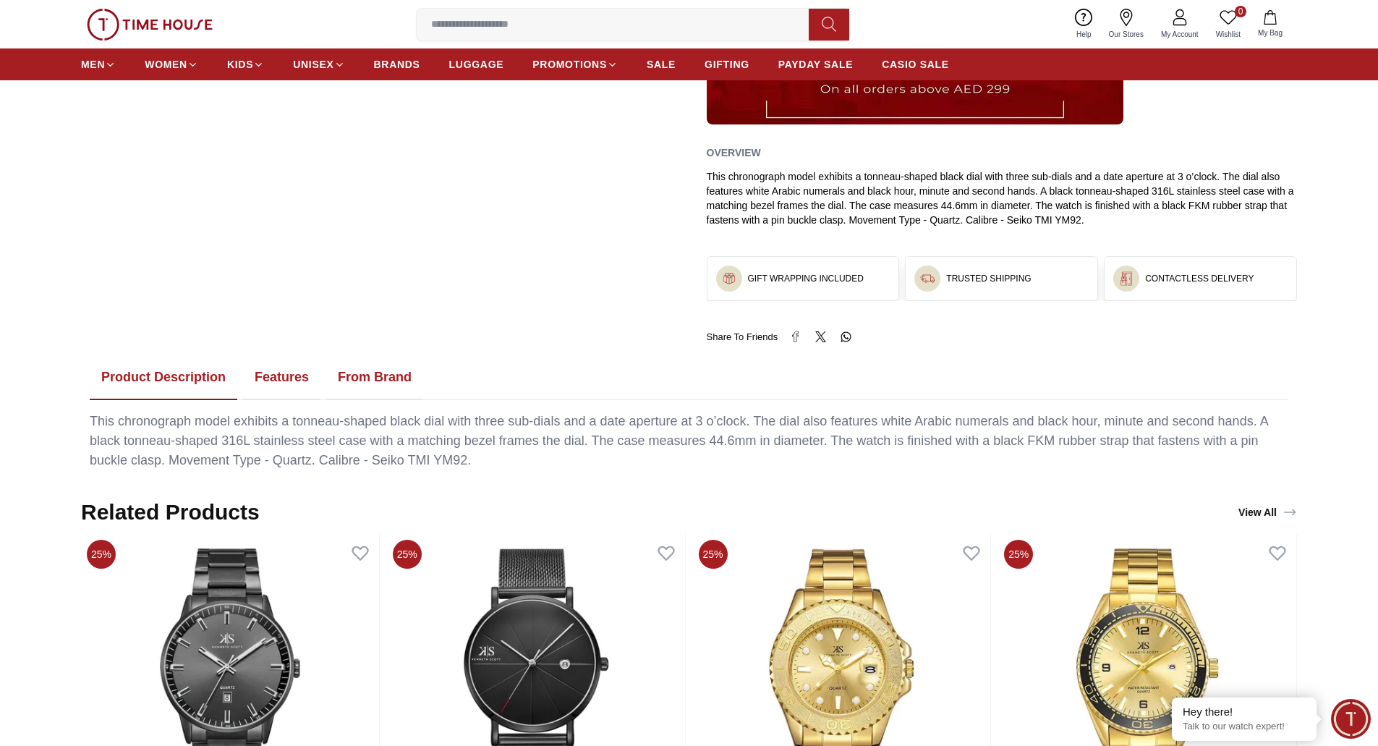
scroll to position [868, 0]
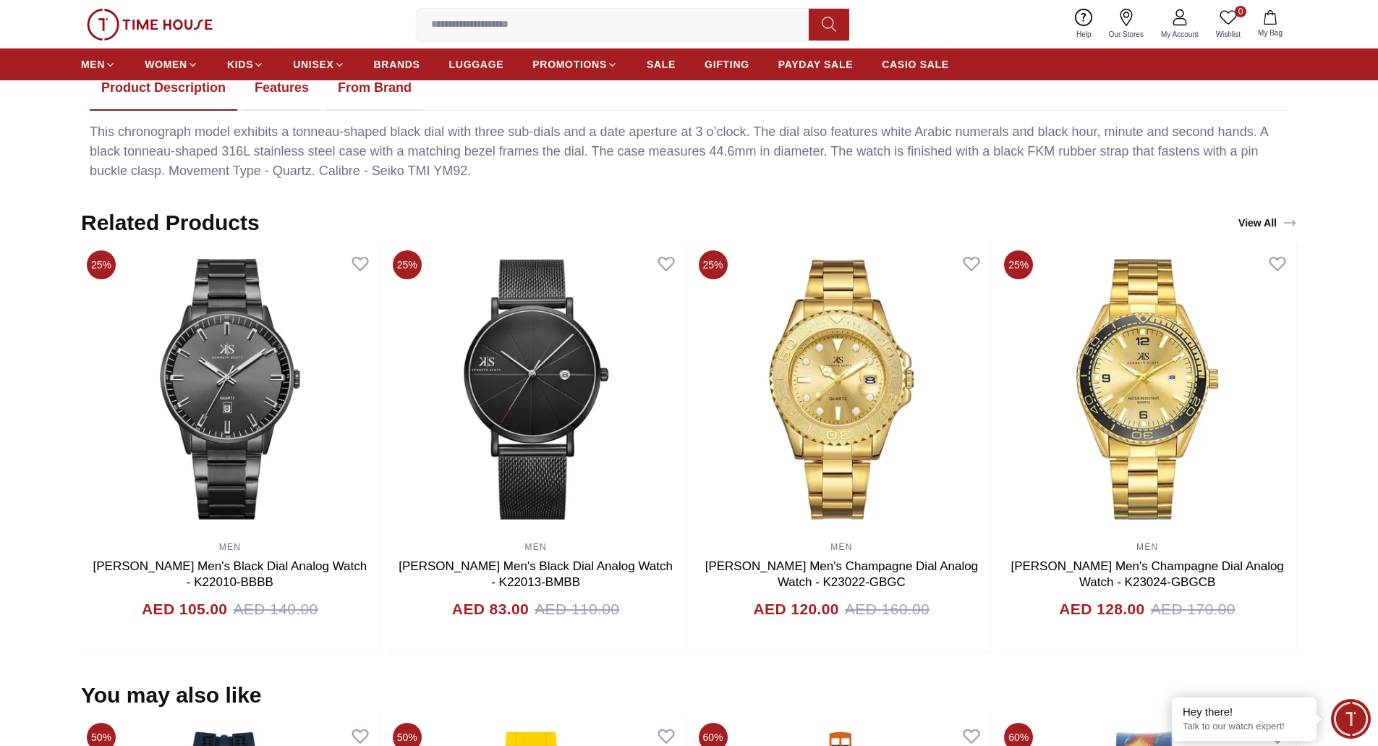
click at [267, 87] on button "Features" at bounding box center [281, 88] width 77 height 45
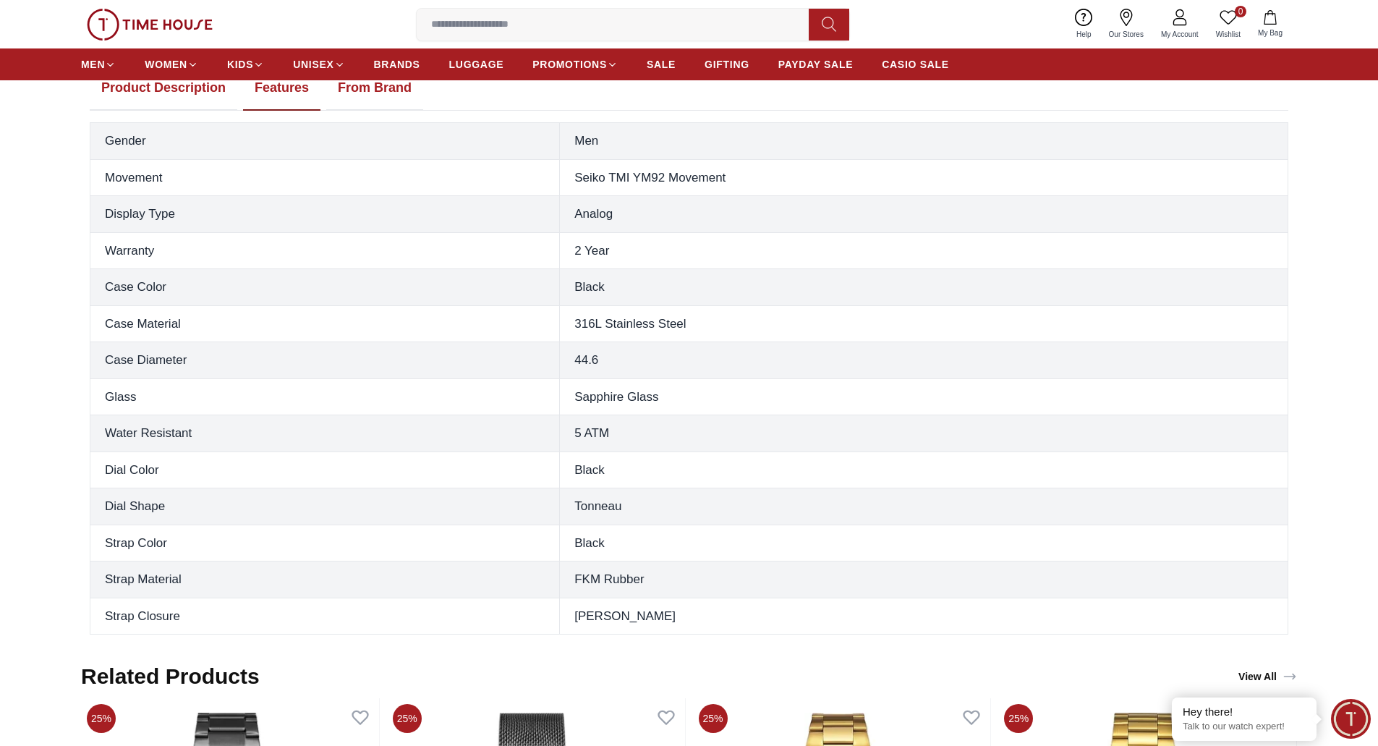
click at [360, 90] on button "From Brand" at bounding box center [374, 88] width 97 height 45
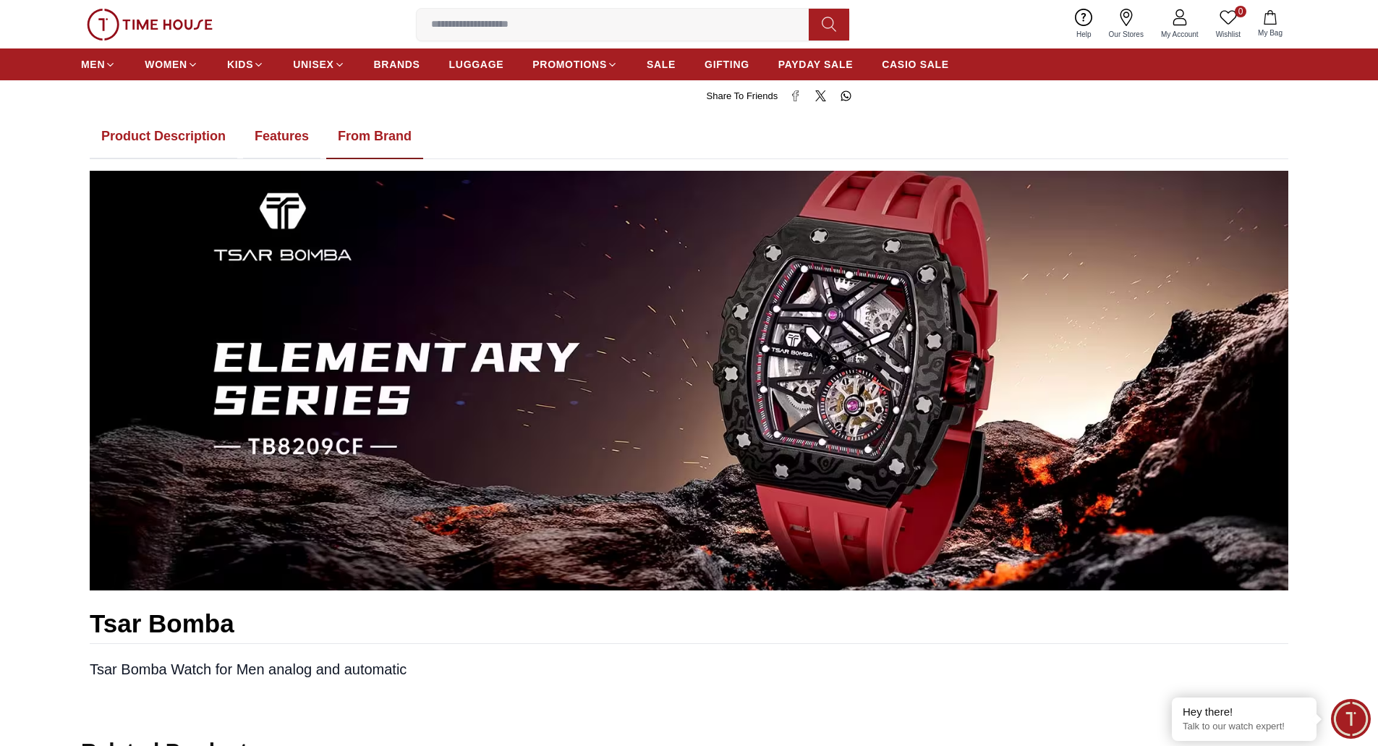
scroll to position [796, 0]
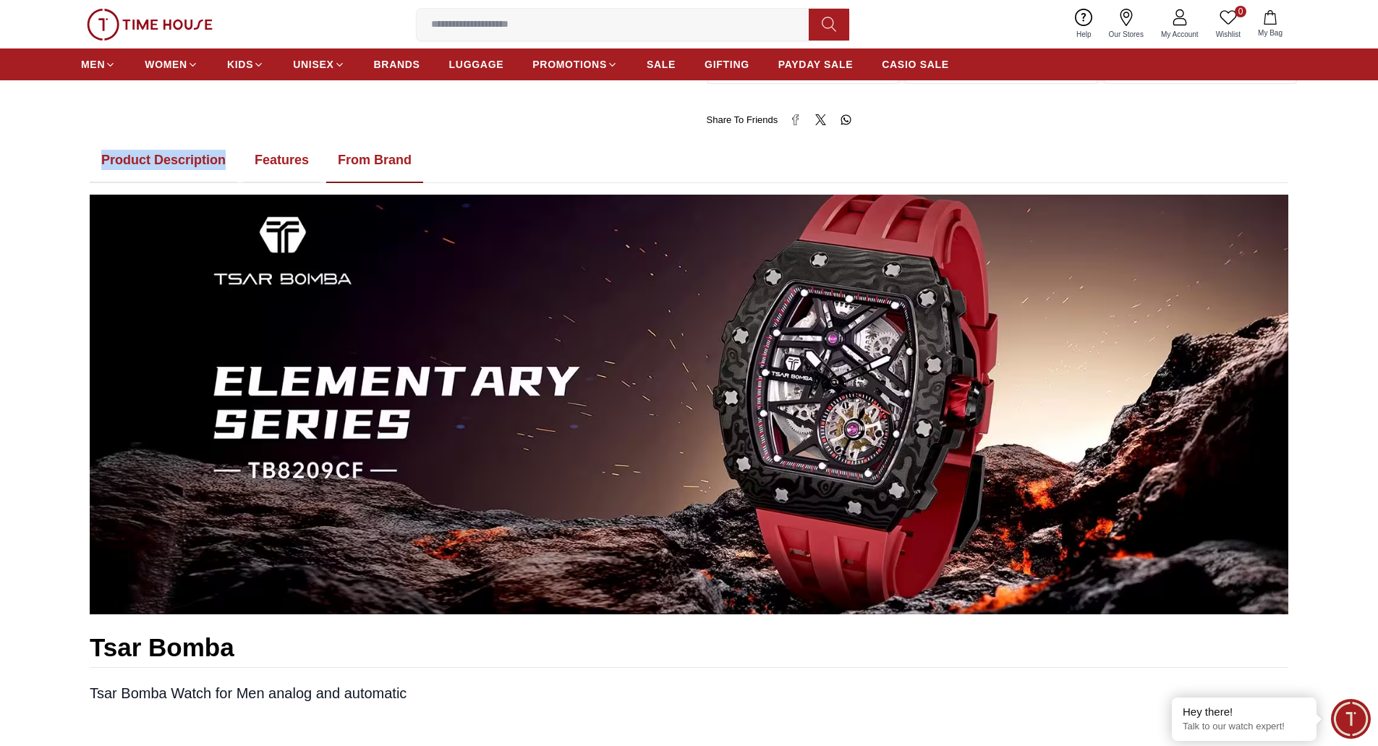
drag, startPoint x: 85, startPoint y: 158, endPoint x: 229, endPoint y: 151, distance: 144.1
click at [229, 151] on div "Product Description Features From Brand Tsar Bomba Tsar Bomba Watch for Men ana…" at bounding box center [689, 435] width 1216 height 594
copy button "Product Description"
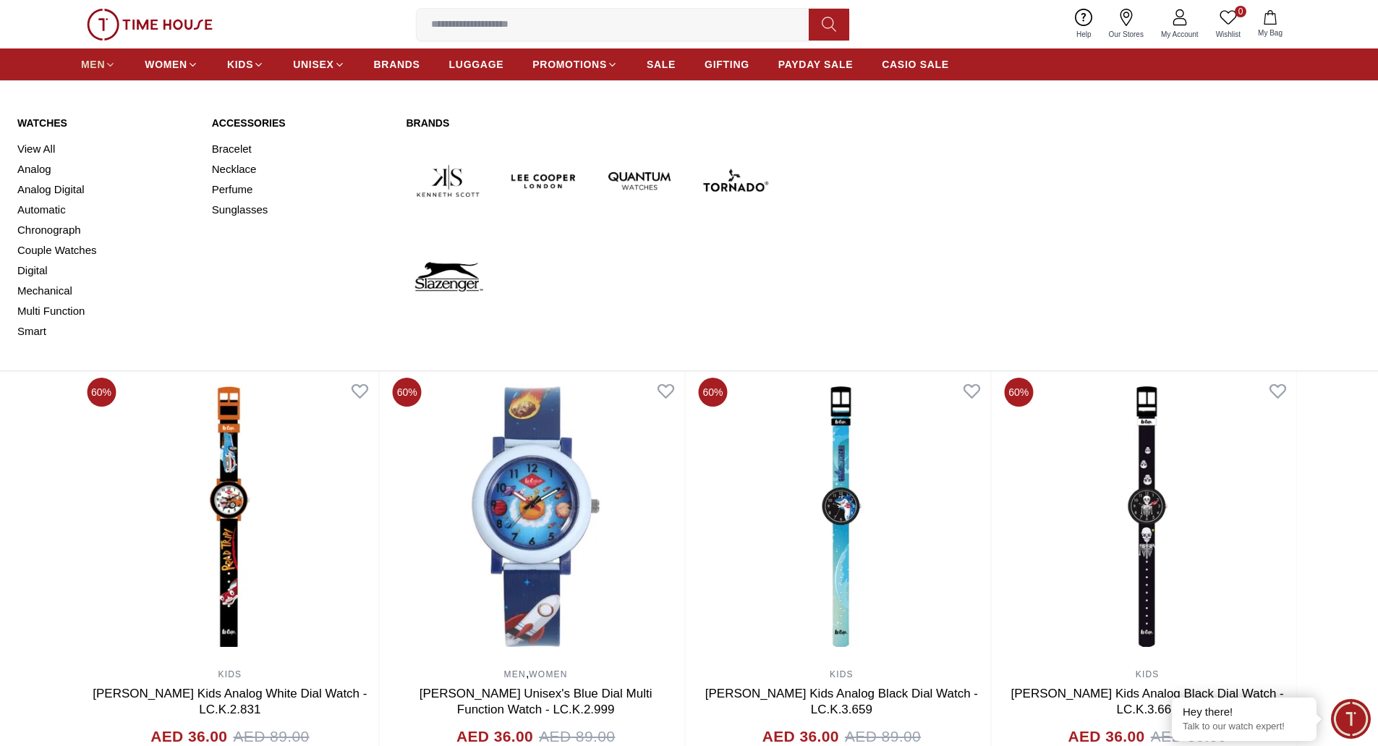
scroll to position [1664, 0]
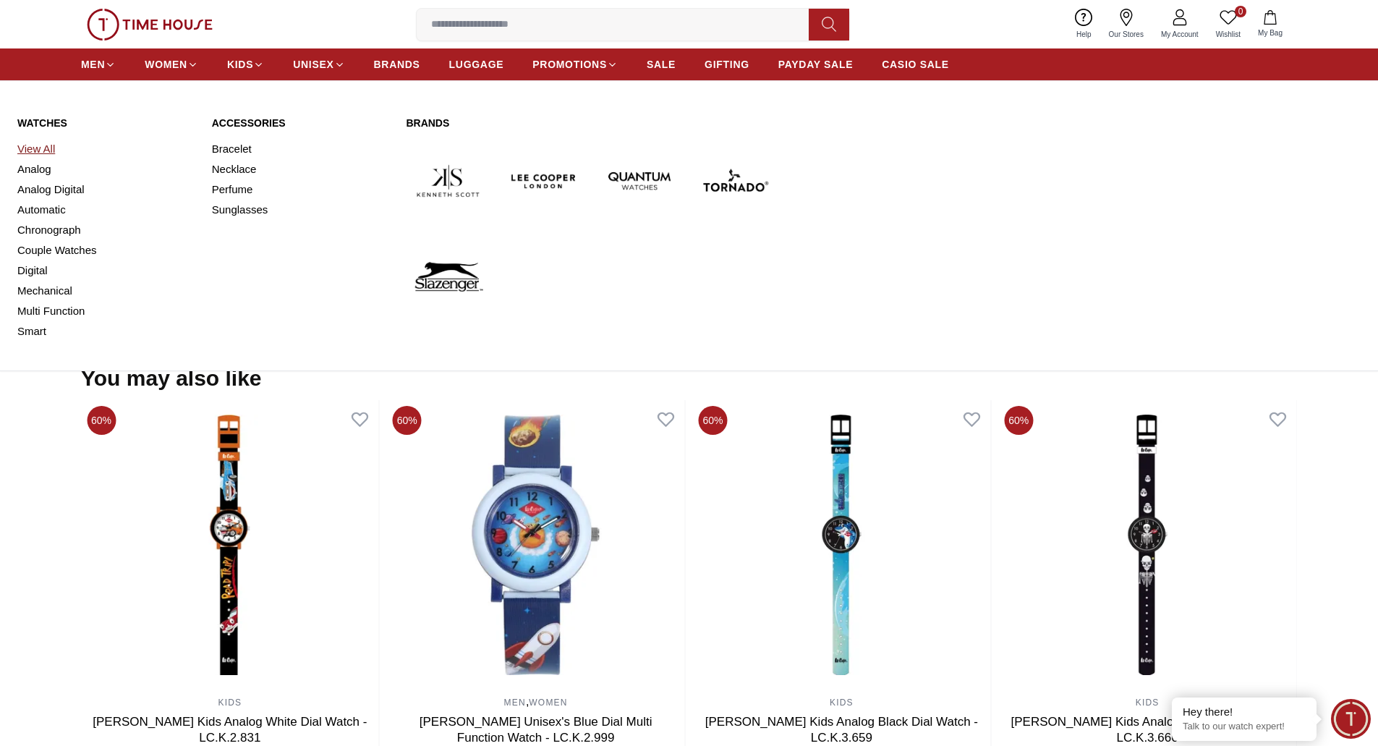
click at [27, 142] on link "View All" at bounding box center [105, 149] width 177 height 20
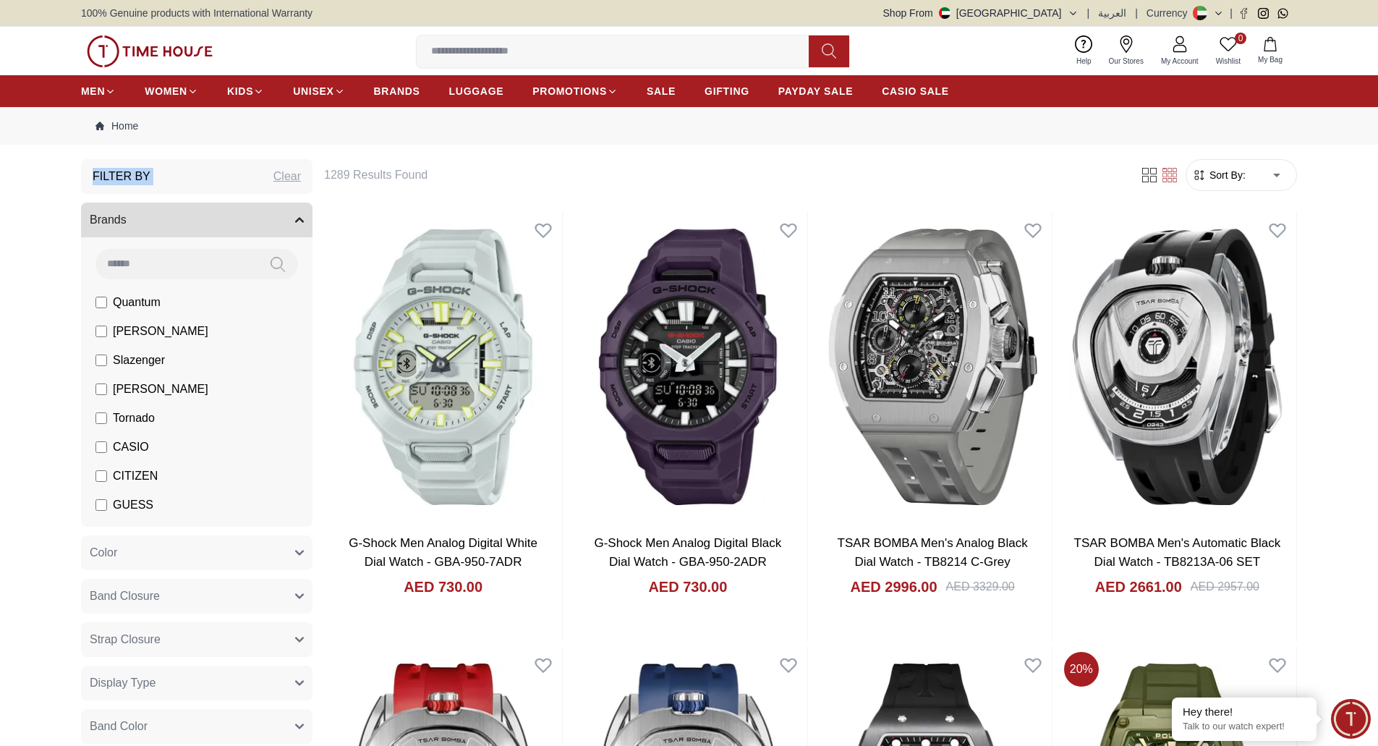
drag, startPoint x: 223, startPoint y: 166, endPoint x: 255, endPoint y: 181, distance: 35.0
click at [255, 181] on div "Filter By Clear" at bounding box center [196, 176] width 231 height 35
copy h3 "Filter By"
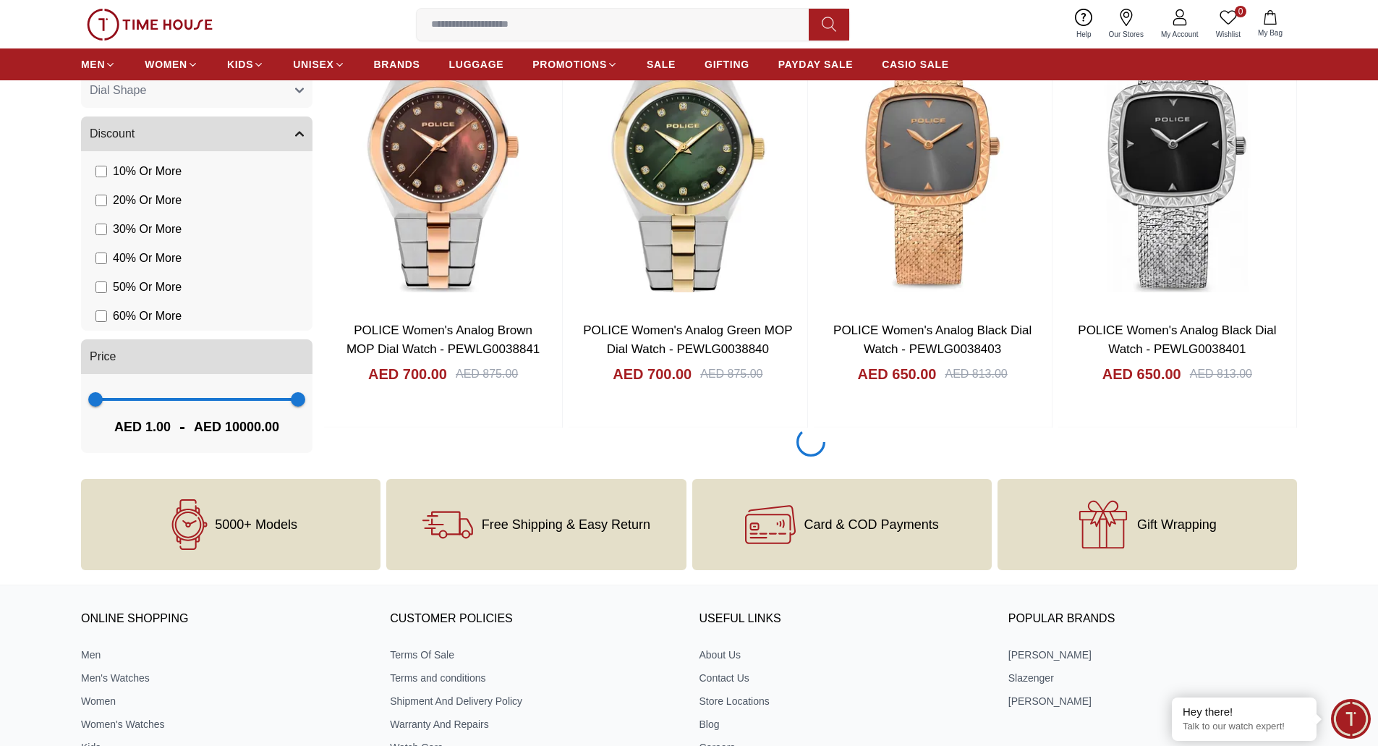
scroll to position [2222, 0]
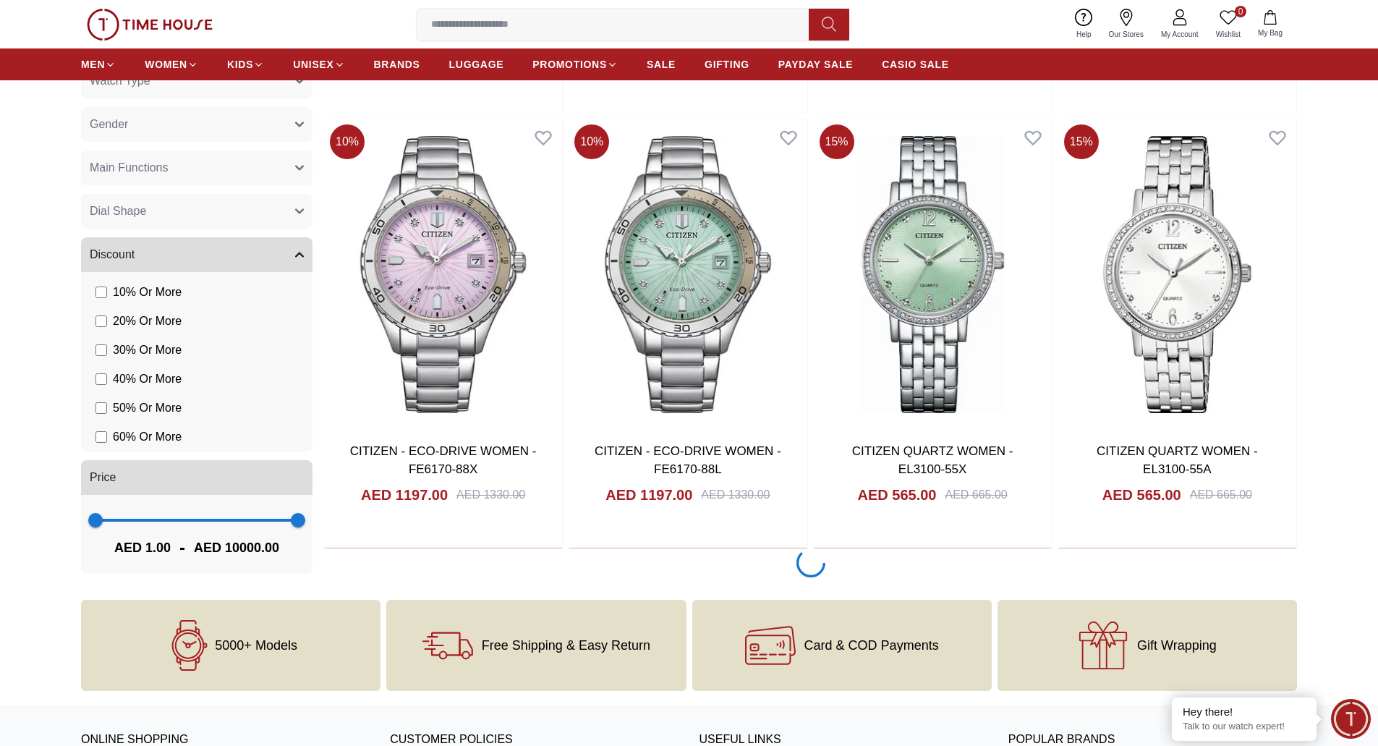
scroll to position [6219, 0]
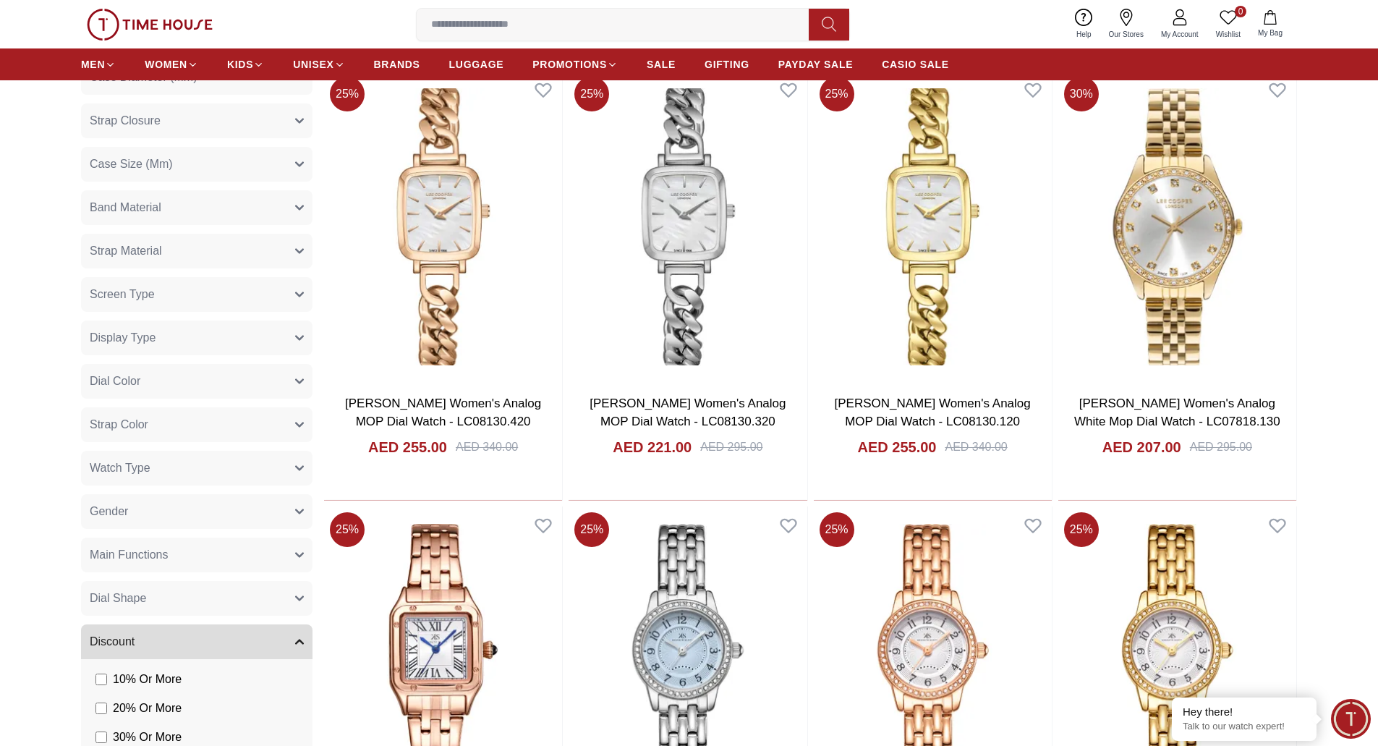
scroll to position [10920, 0]
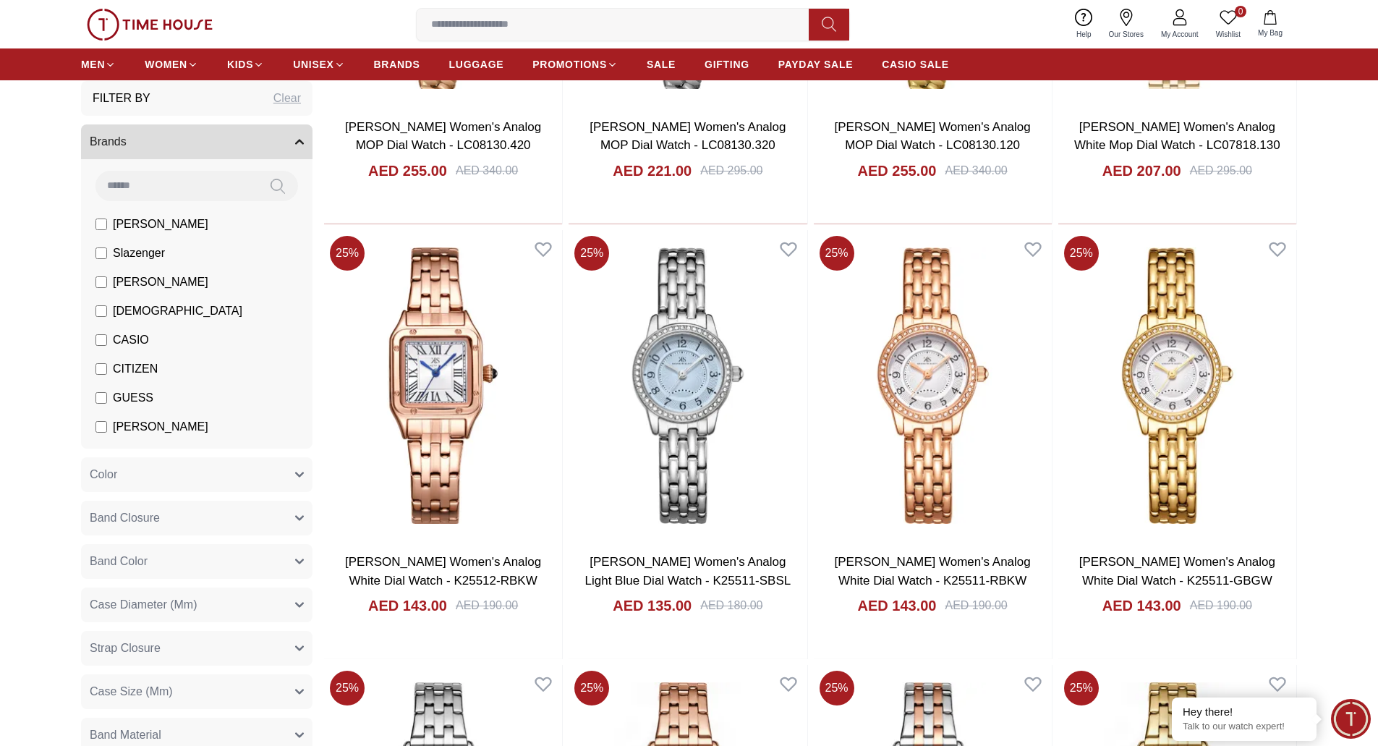
scroll to position [13098, 0]
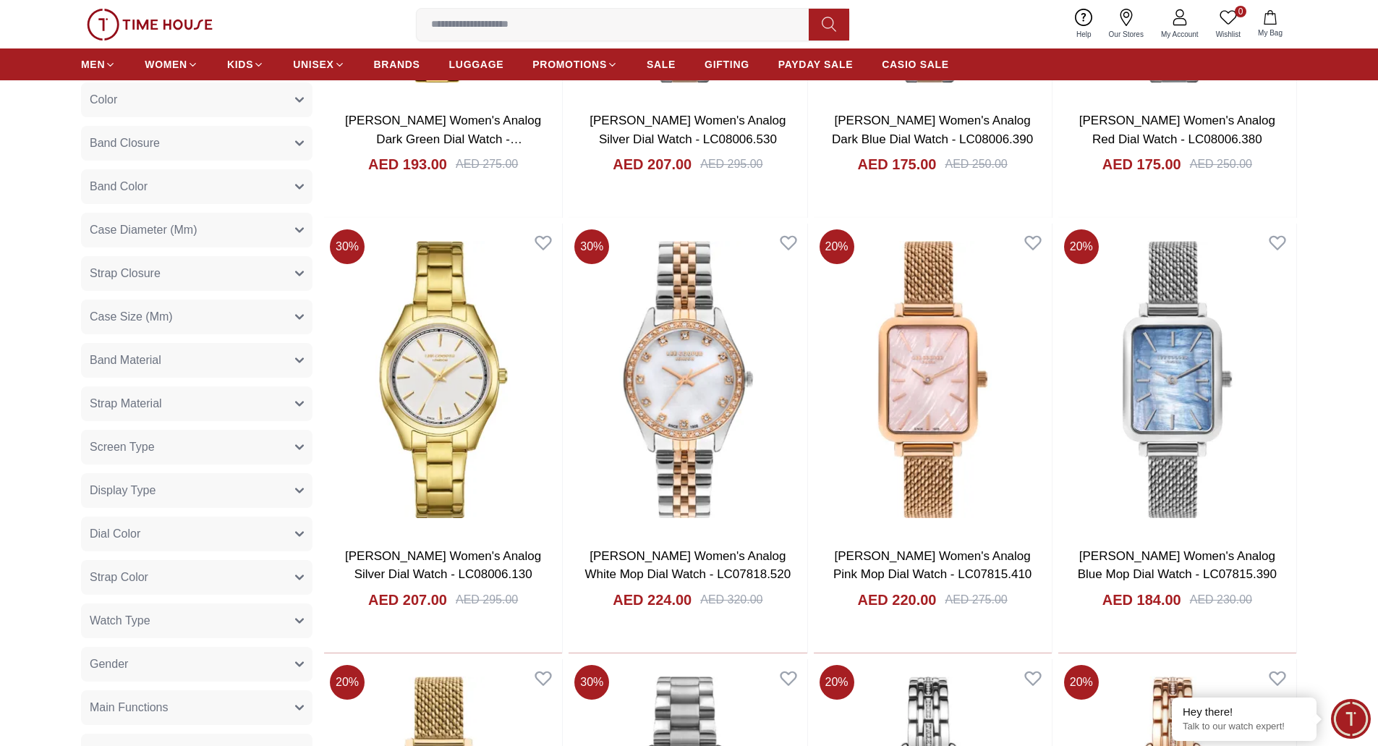
scroll to position [17445, 0]
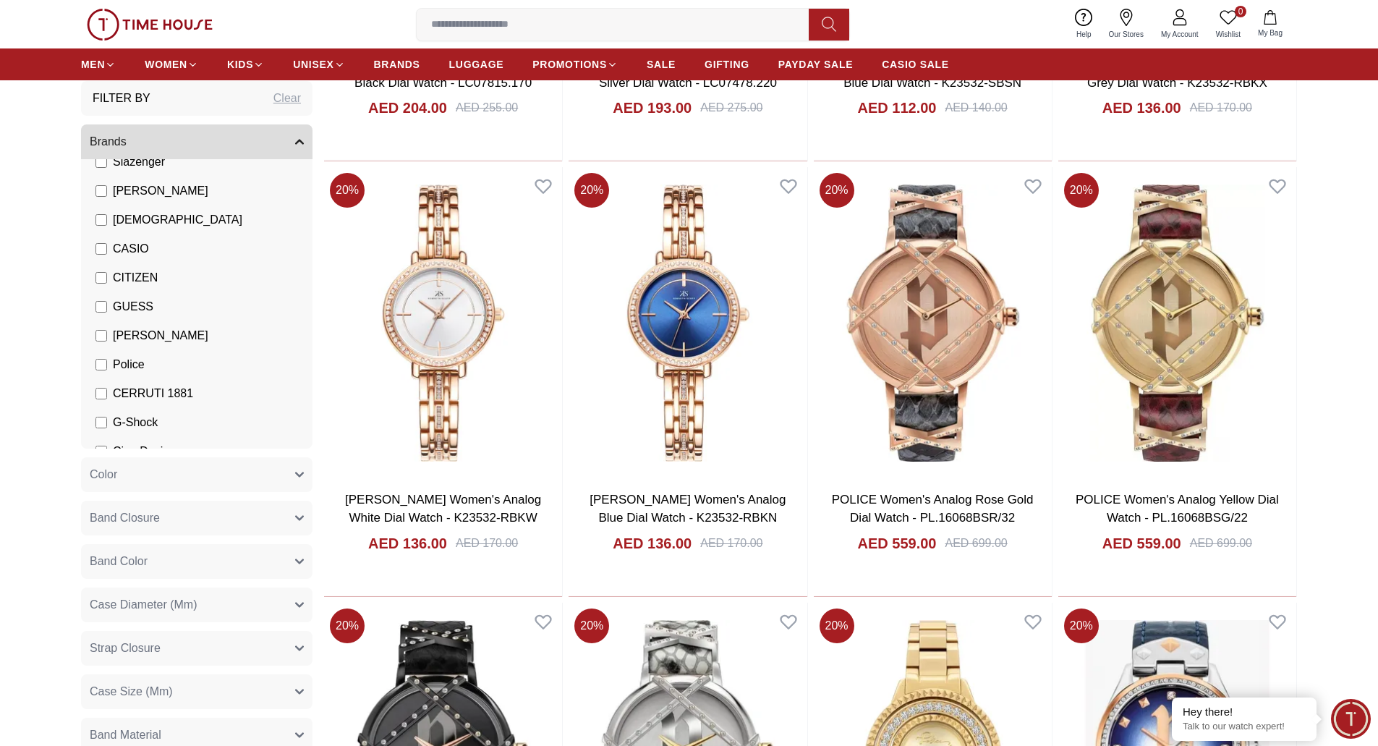
scroll to position [108, 0]
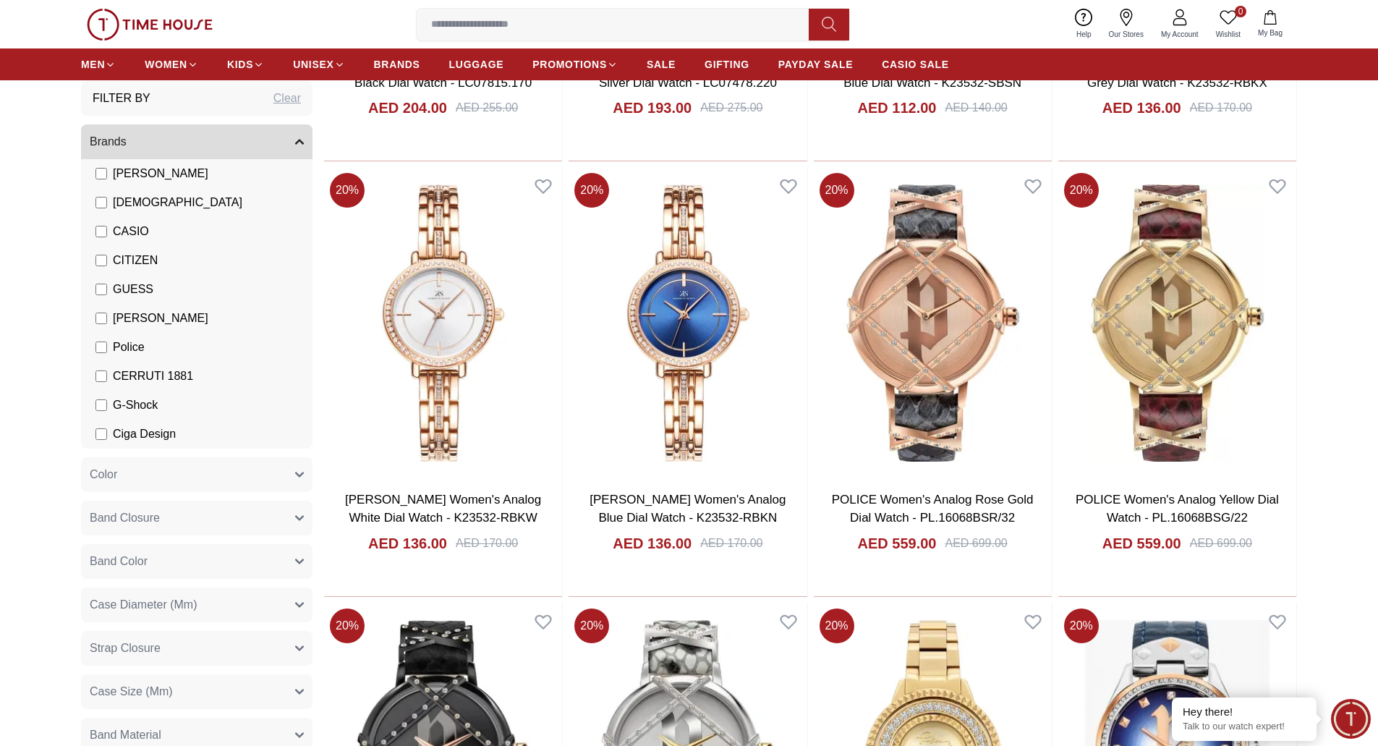
click at [116, 607] on span "Case Diameter (Mm)" at bounding box center [143, 604] width 107 height 17
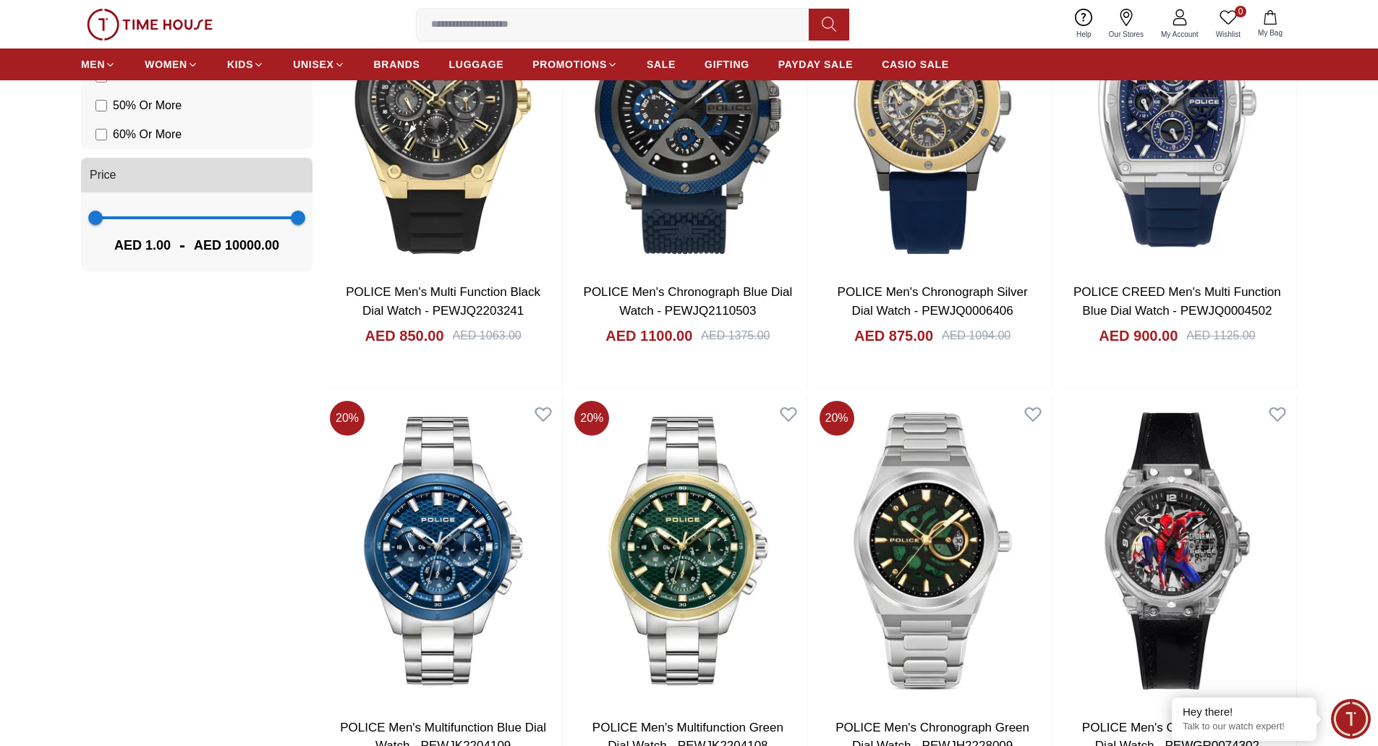
scroll to position [1085, 0]
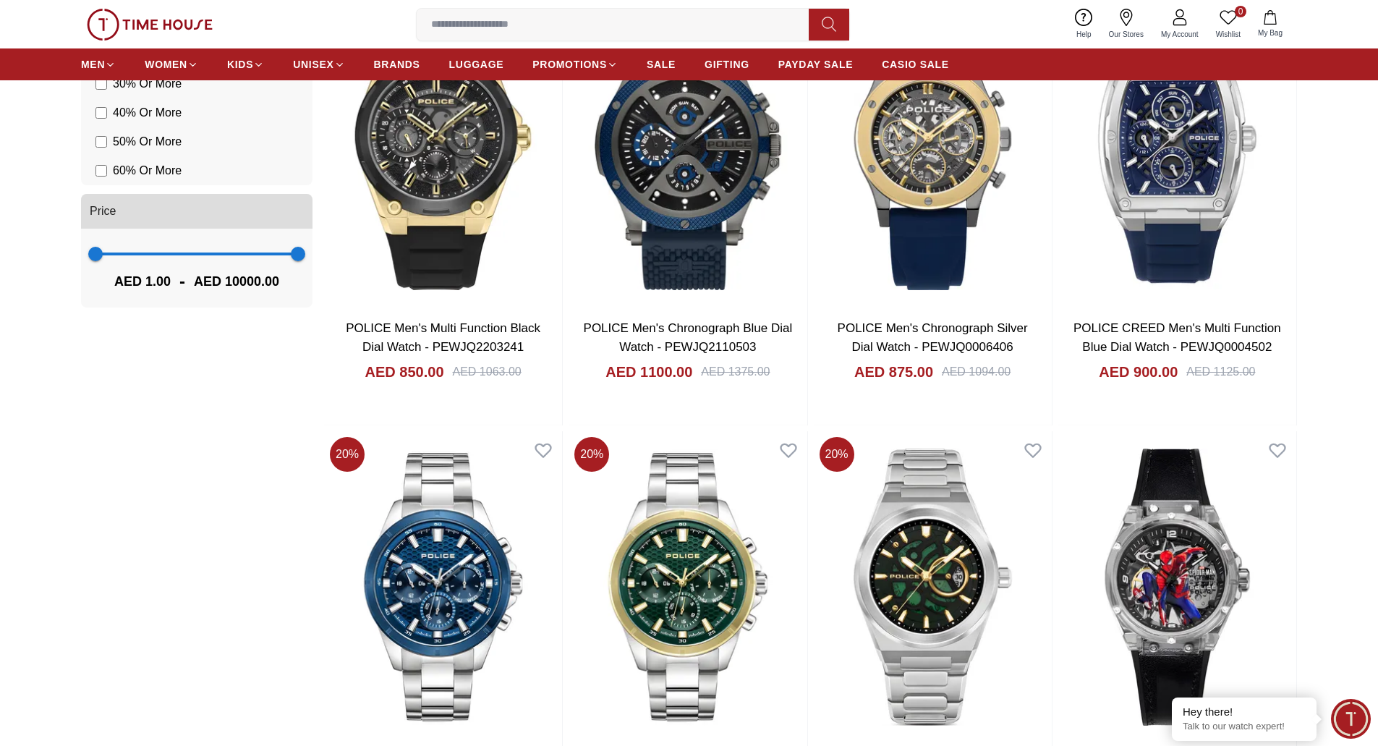
click at [152, 32] on img at bounding box center [150, 25] width 126 height 32
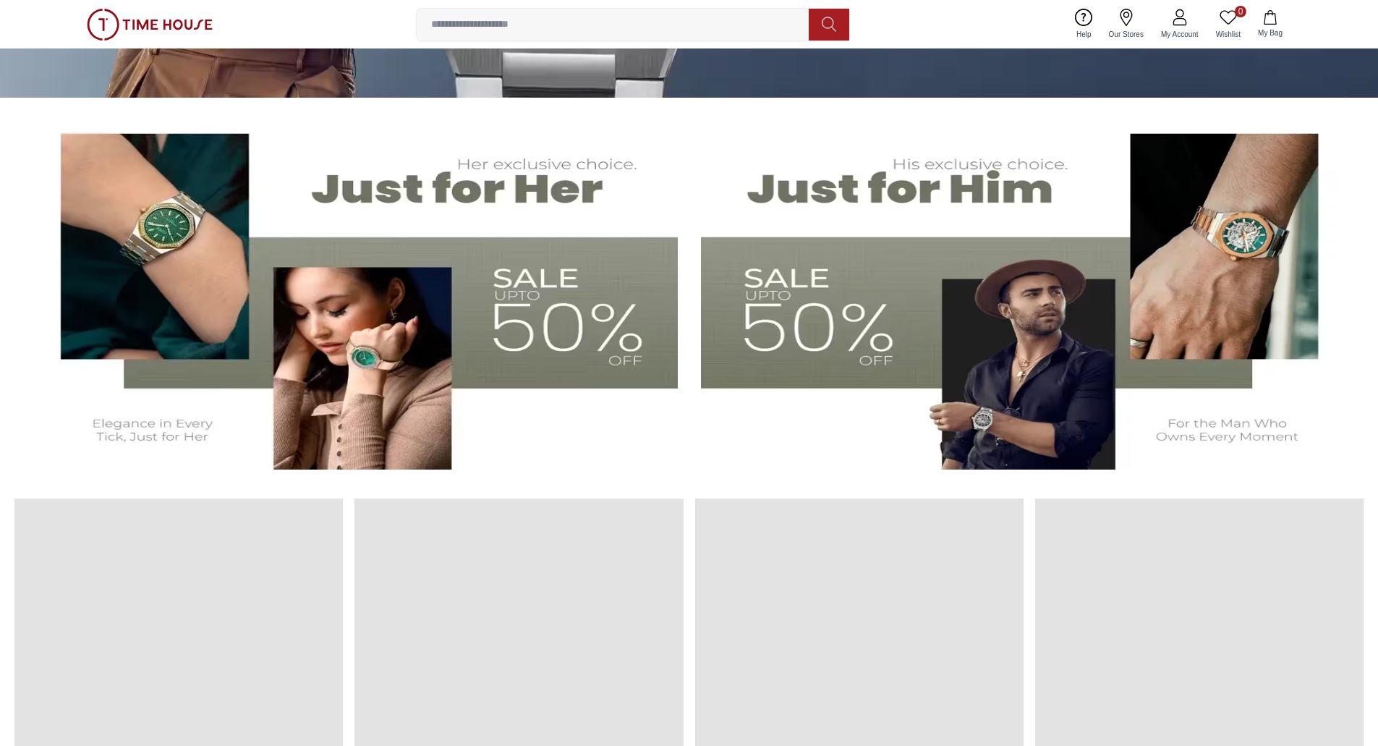
scroll to position [362, 0]
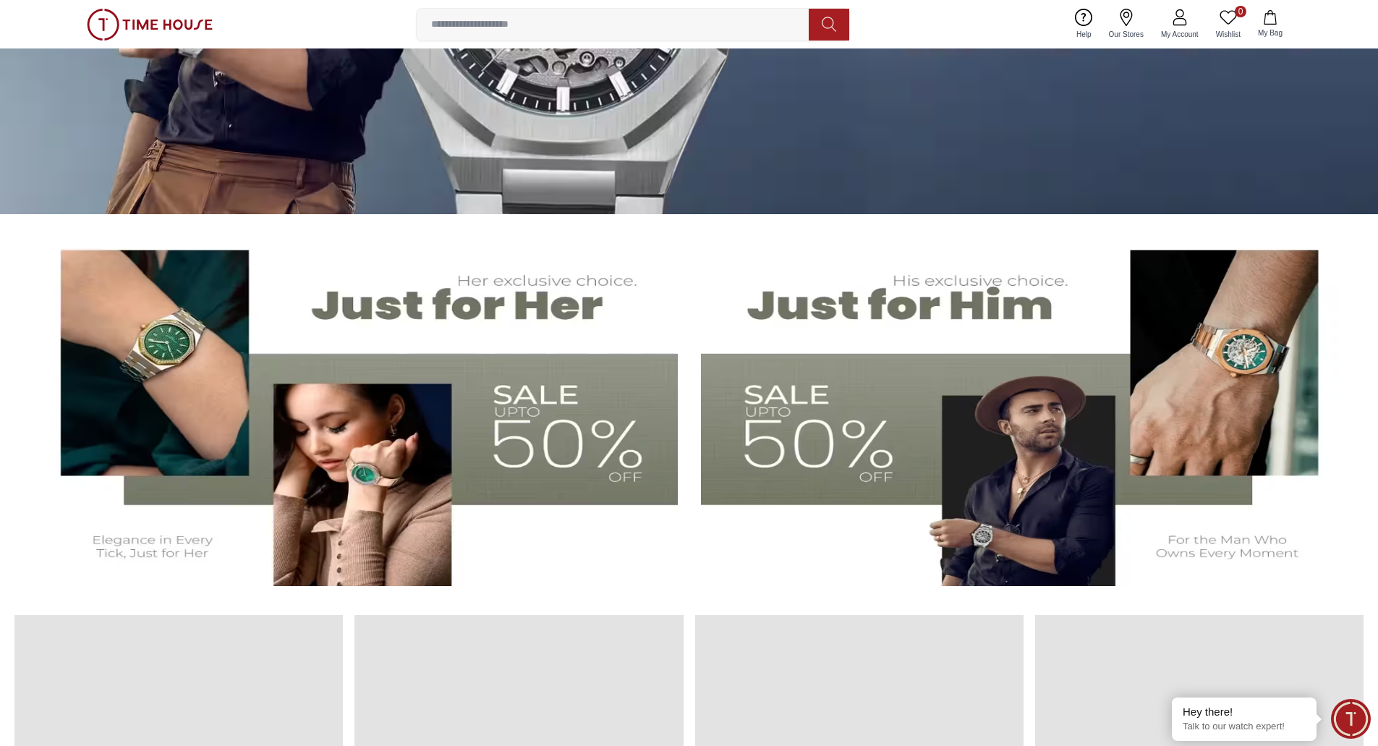
click at [521, 354] on img at bounding box center [356, 407] width 643 height 357
